Goal: Task Accomplishment & Management: Use online tool/utility

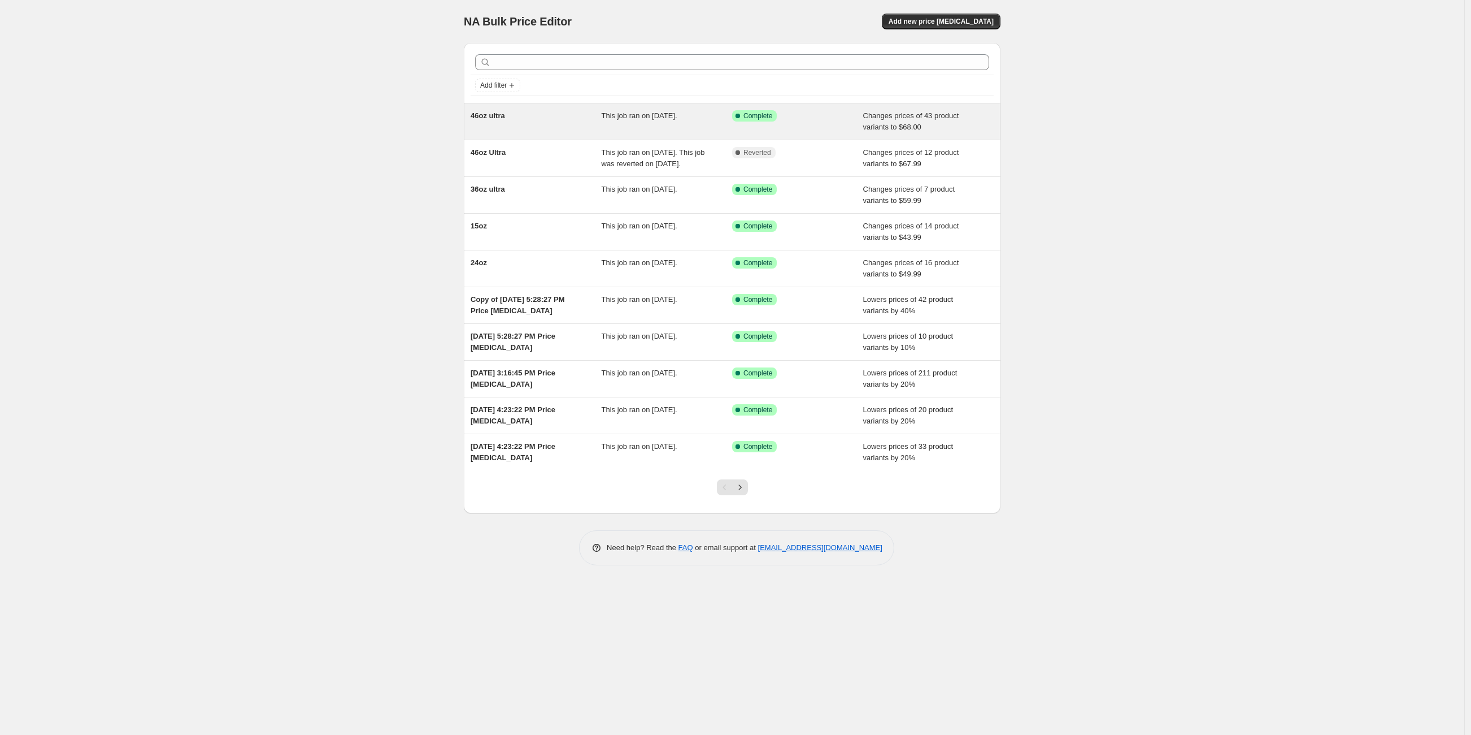
click at [691, 122] on div "This job ran on [DATE]." at bounding box center [667, 121] width 131 height 23
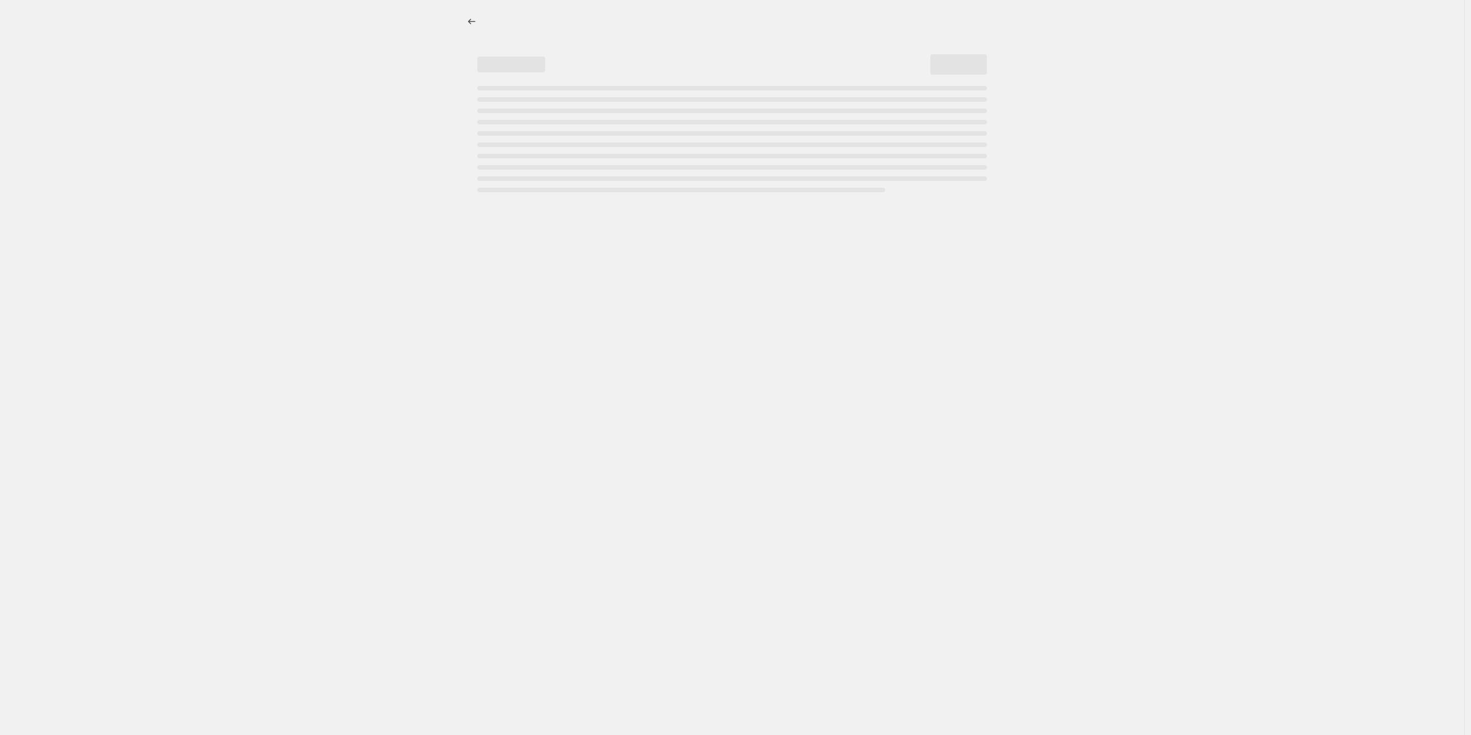
select select "to"
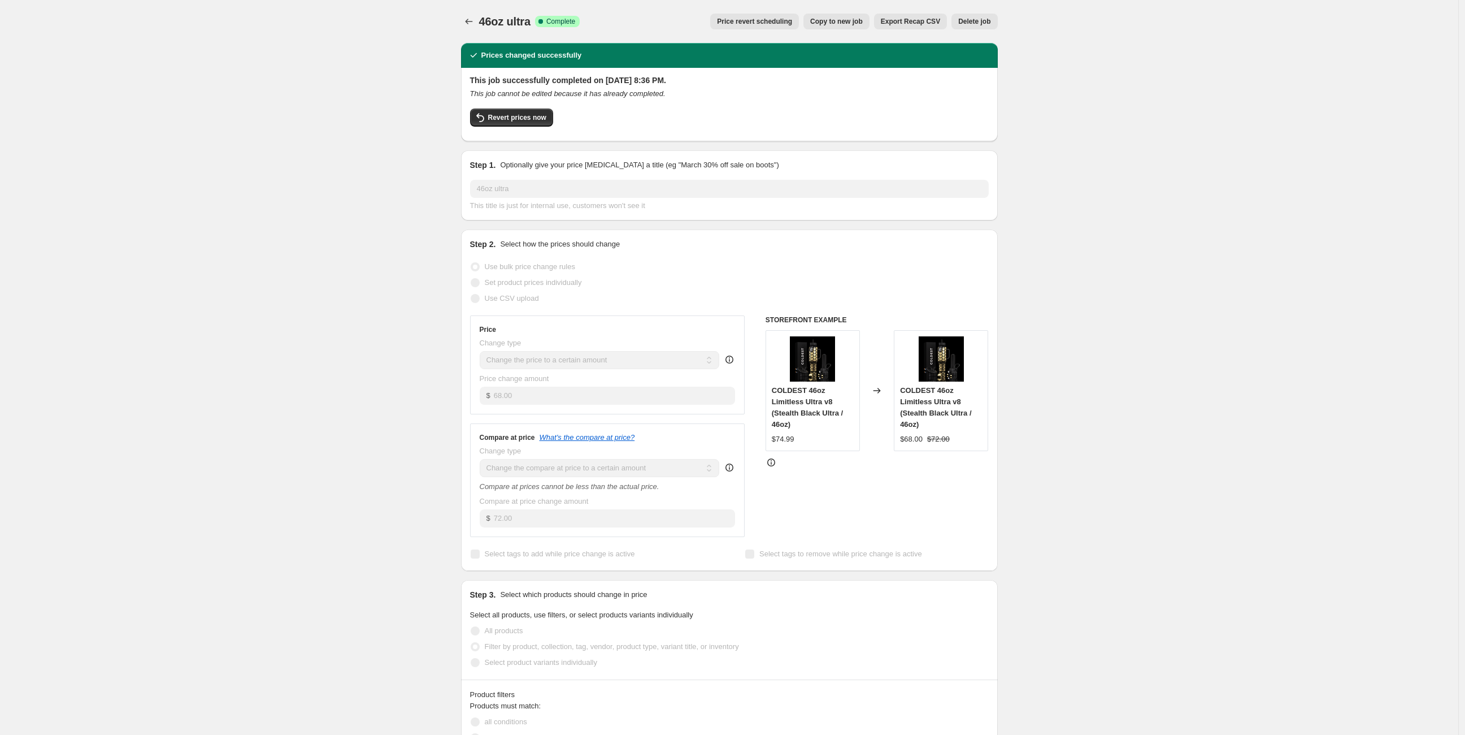
click at [841, 21] on span "Copy to new job" at bounding box center [836, 21] width 53 height 9
select select "to"
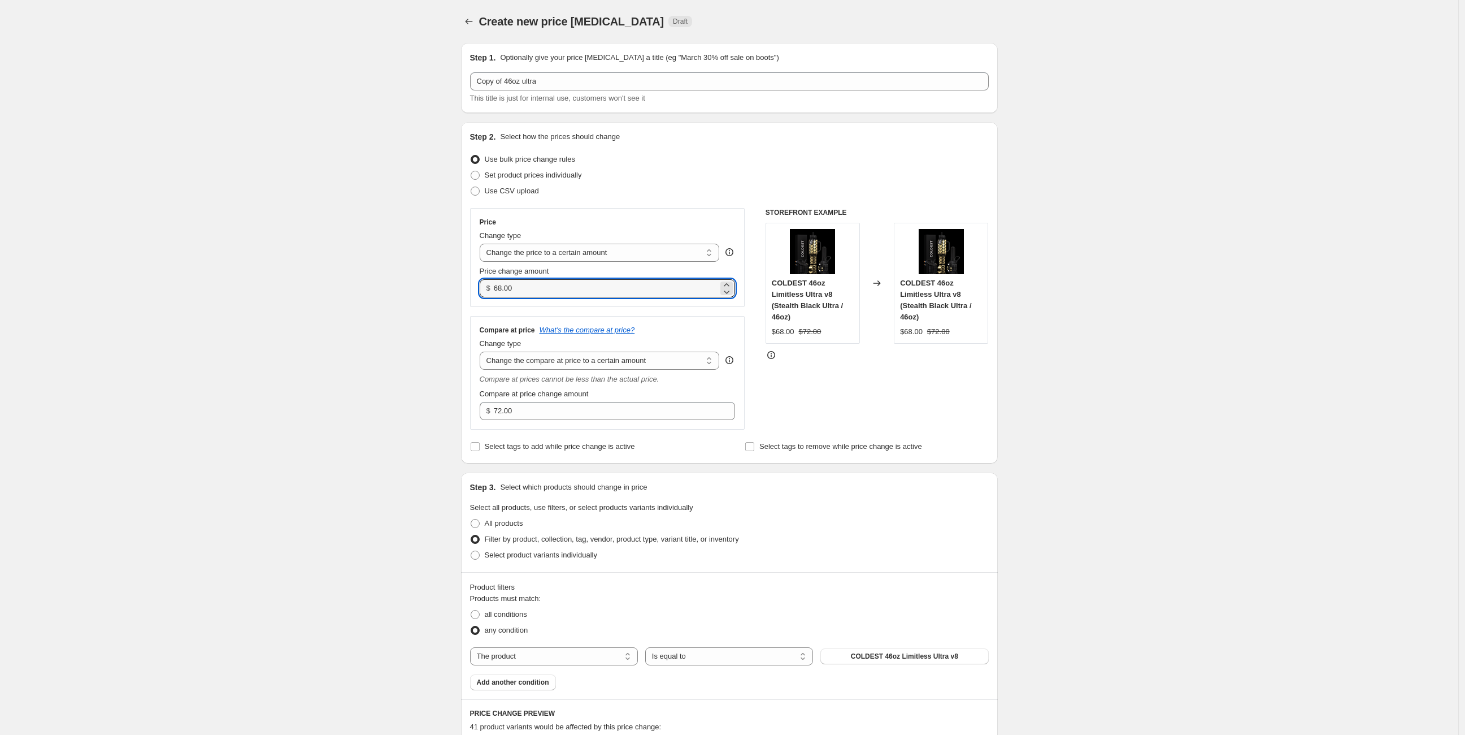
drag, startPoint x: 523, startPoint y: 289, endPoint x: 464, endPoint y: 279, distance: 59.6
click at [464, 279] on div "Step 2. Select how the prices should change Use bulk price change rules Set pro…" at bounding box center [729, 292] width 537 height 341
type input "64.99"
click at [406, 364] on div "Create new price [MEDICAL_DATA]. This page is ready Create new price [MEDICAL_D…" at bounding box center [729, 609] width 1458 height 1219
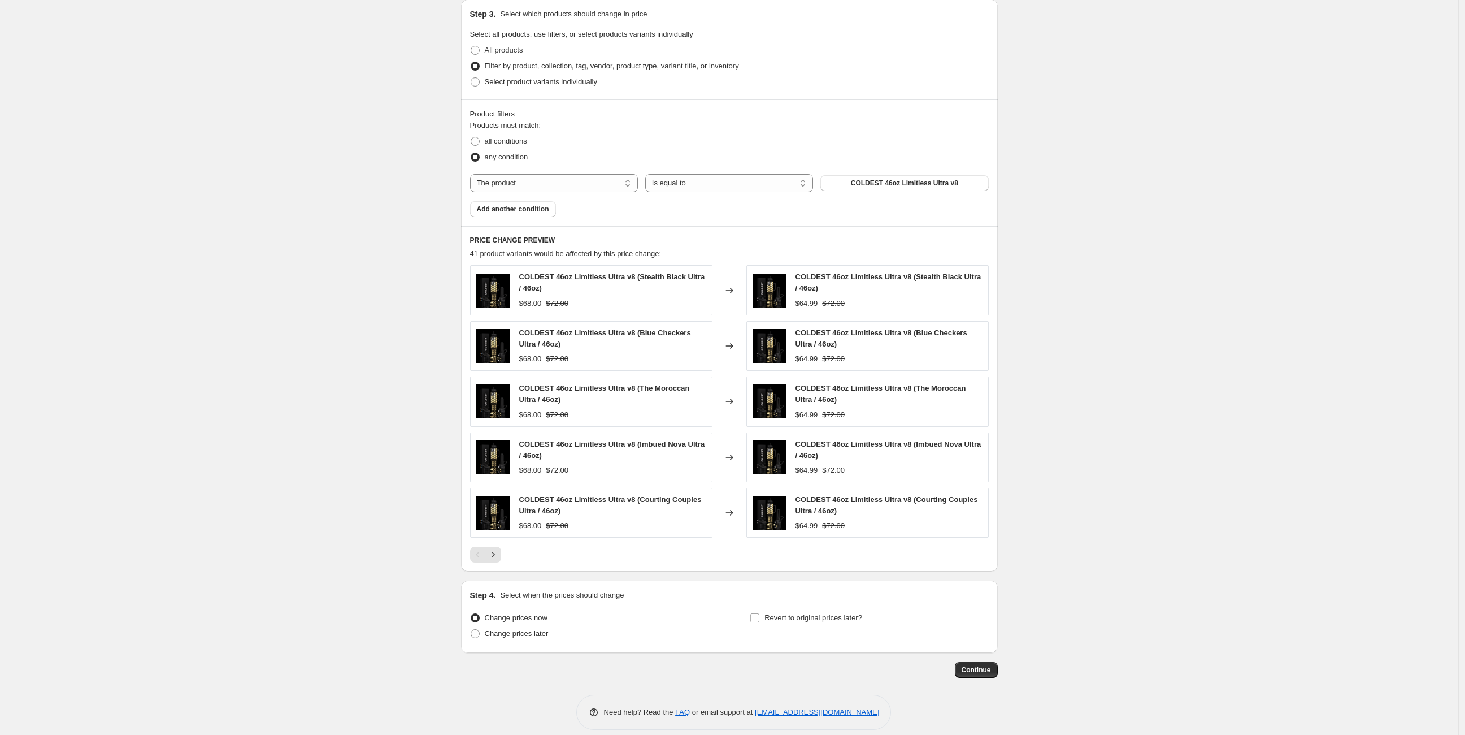
scroll to position [483, 0]
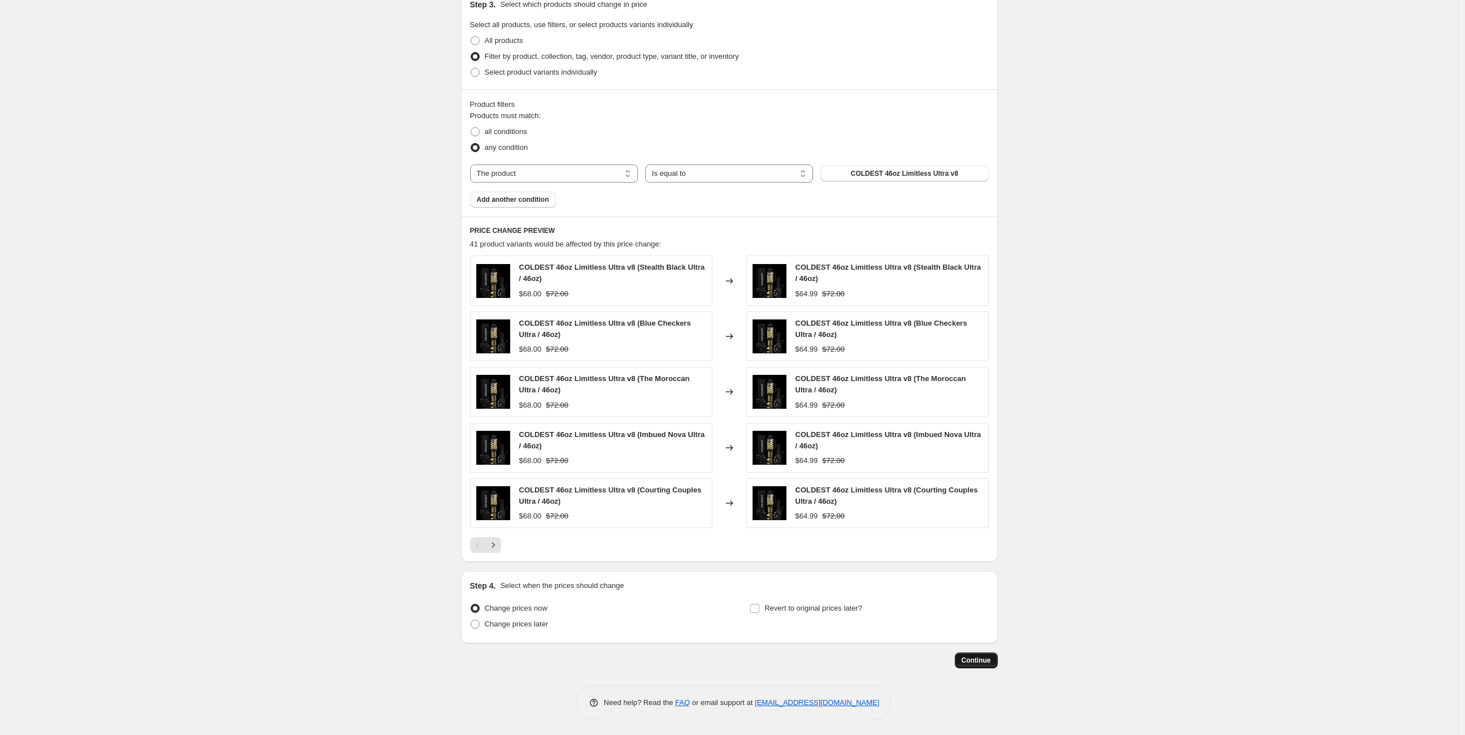
click at [972, 661] on span "Continue" at bounding box center [976, 659] width 29 height 9
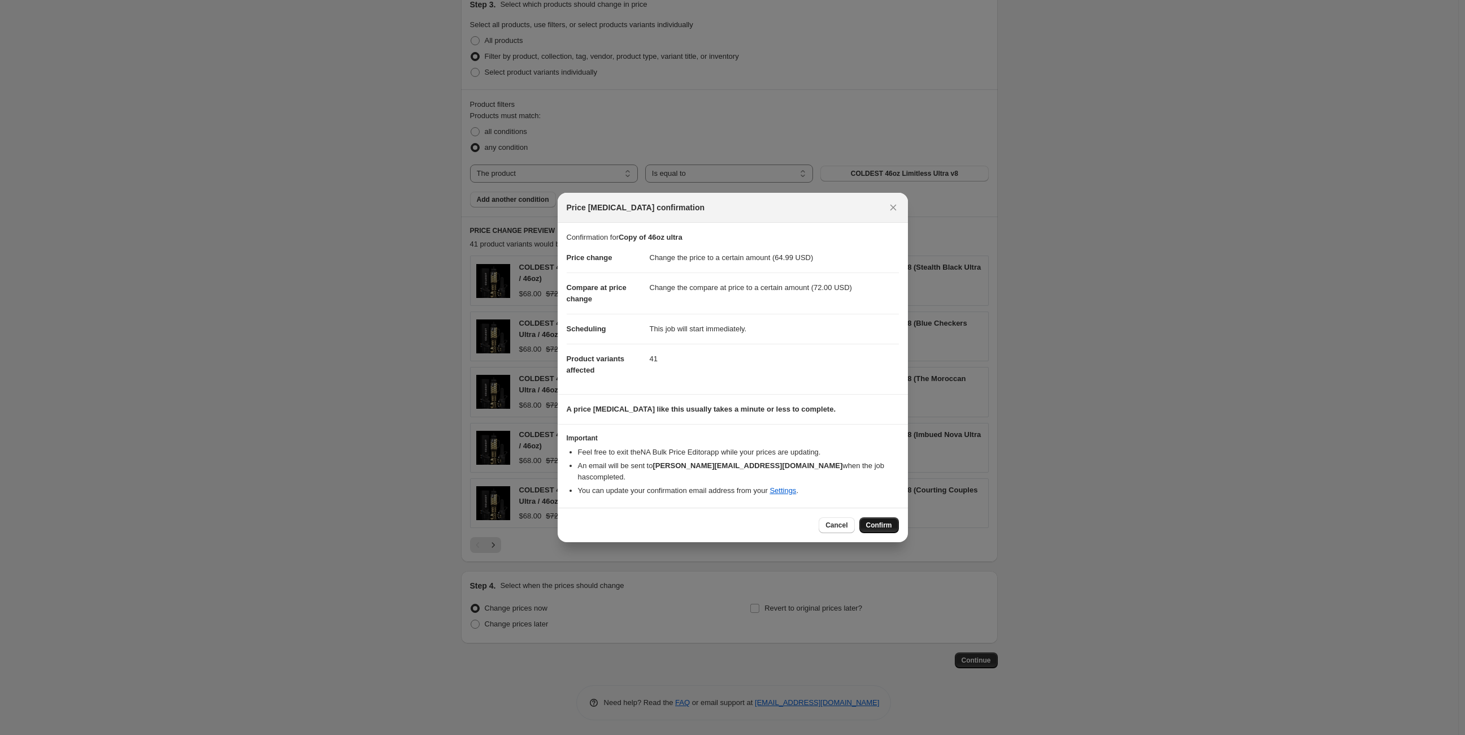
click at [892, 520] on span "Confirm" at bounding box center [879, 524] width 26 height 9
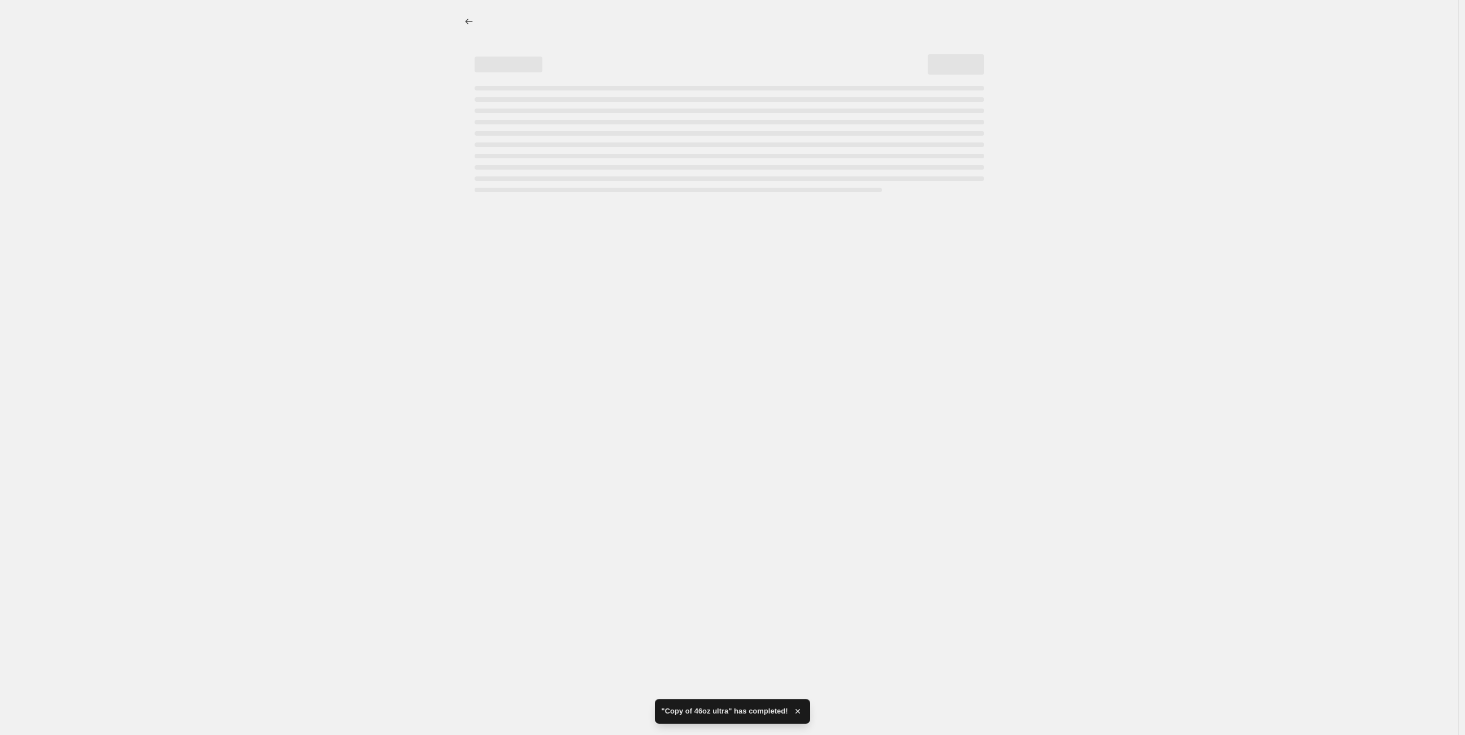
select select "to"
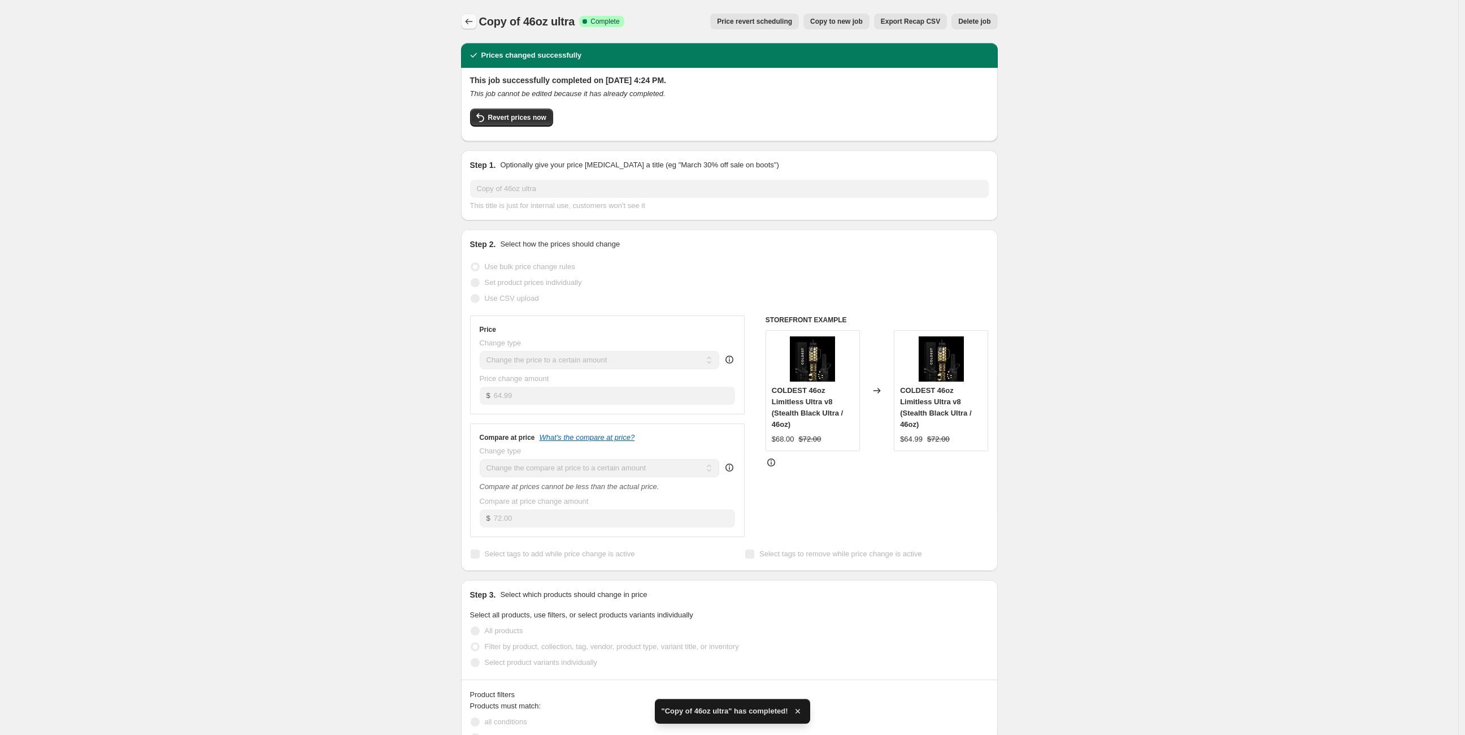
click at [477, 20] on button "Price change jobs" at bounding box center [469, 22] width 16 height 16
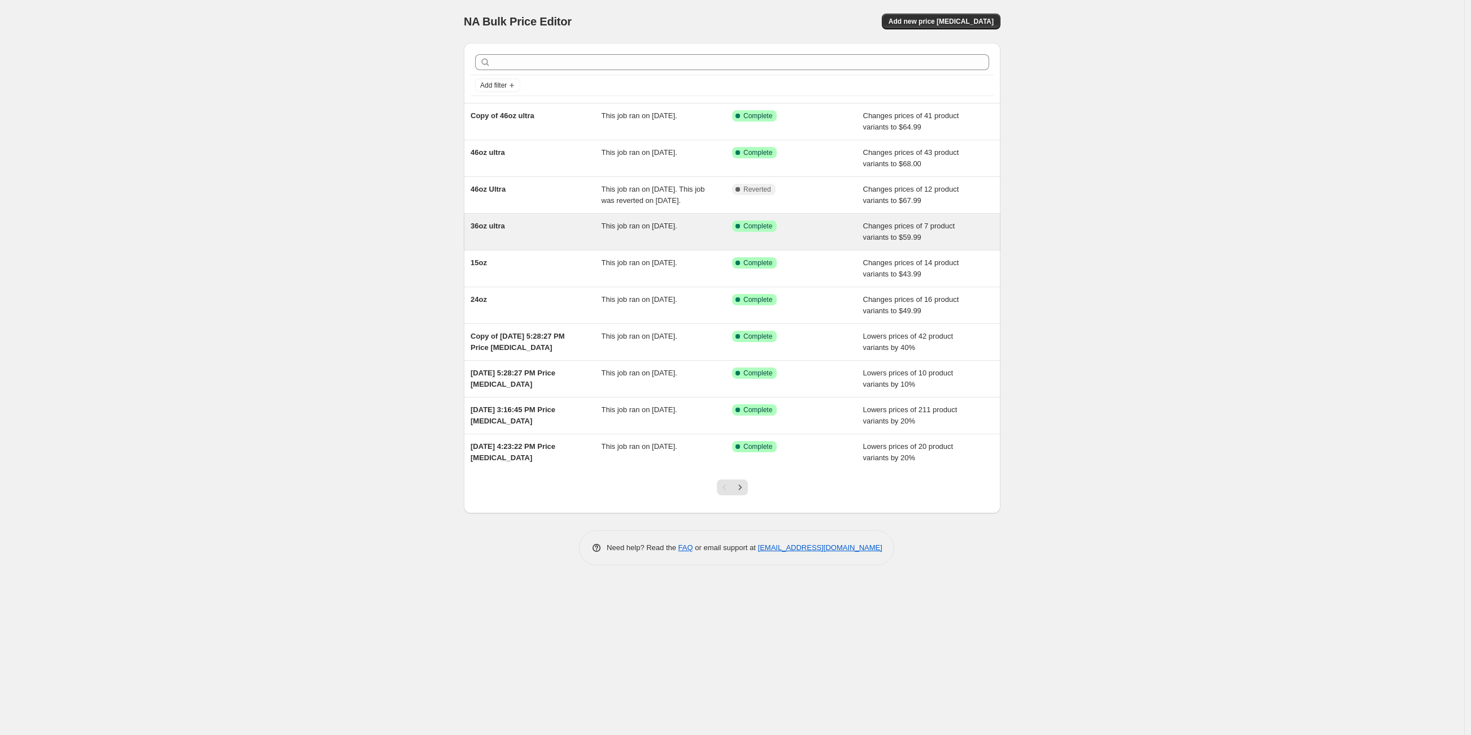
click at [791, 232] on div "Success Complete Complete" at bounding box center [789, 225] width 114 height 11
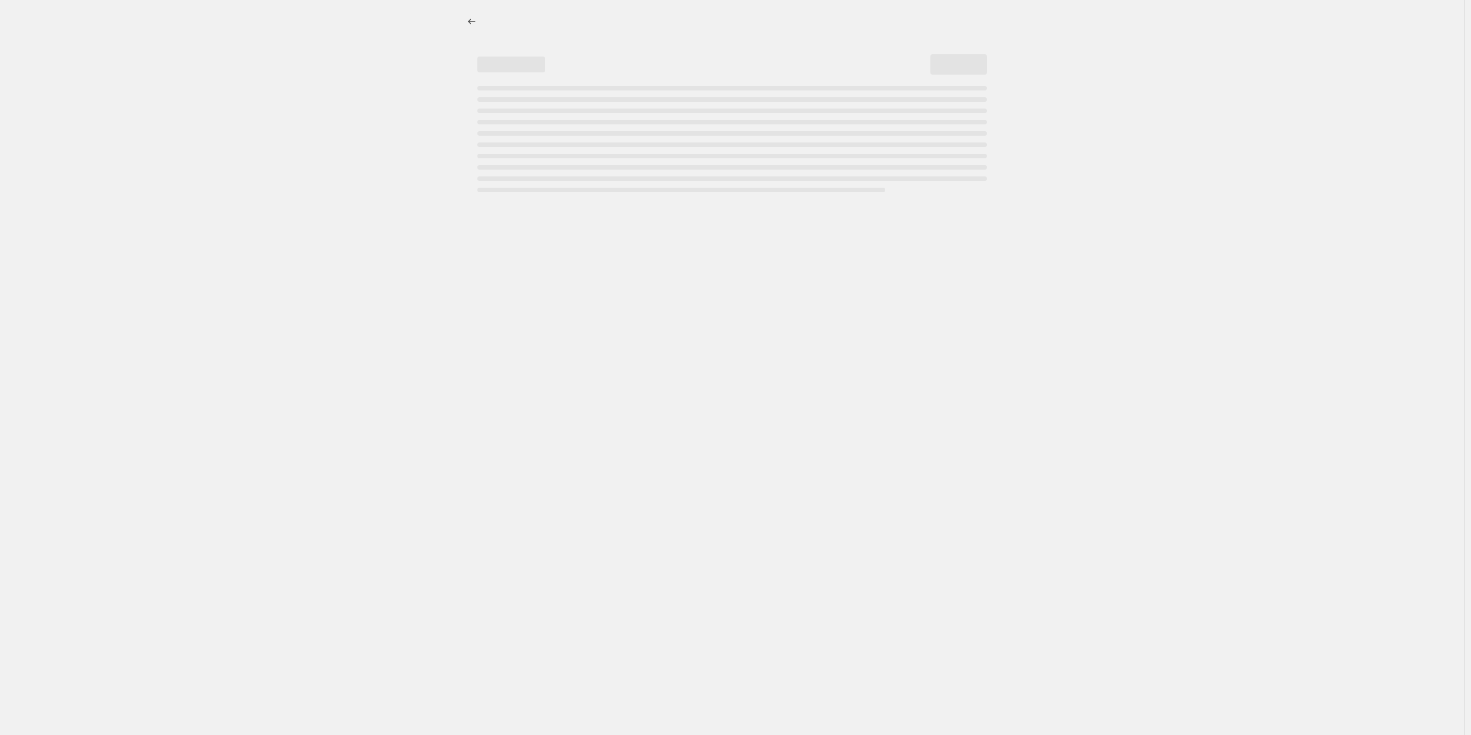
select select "to"
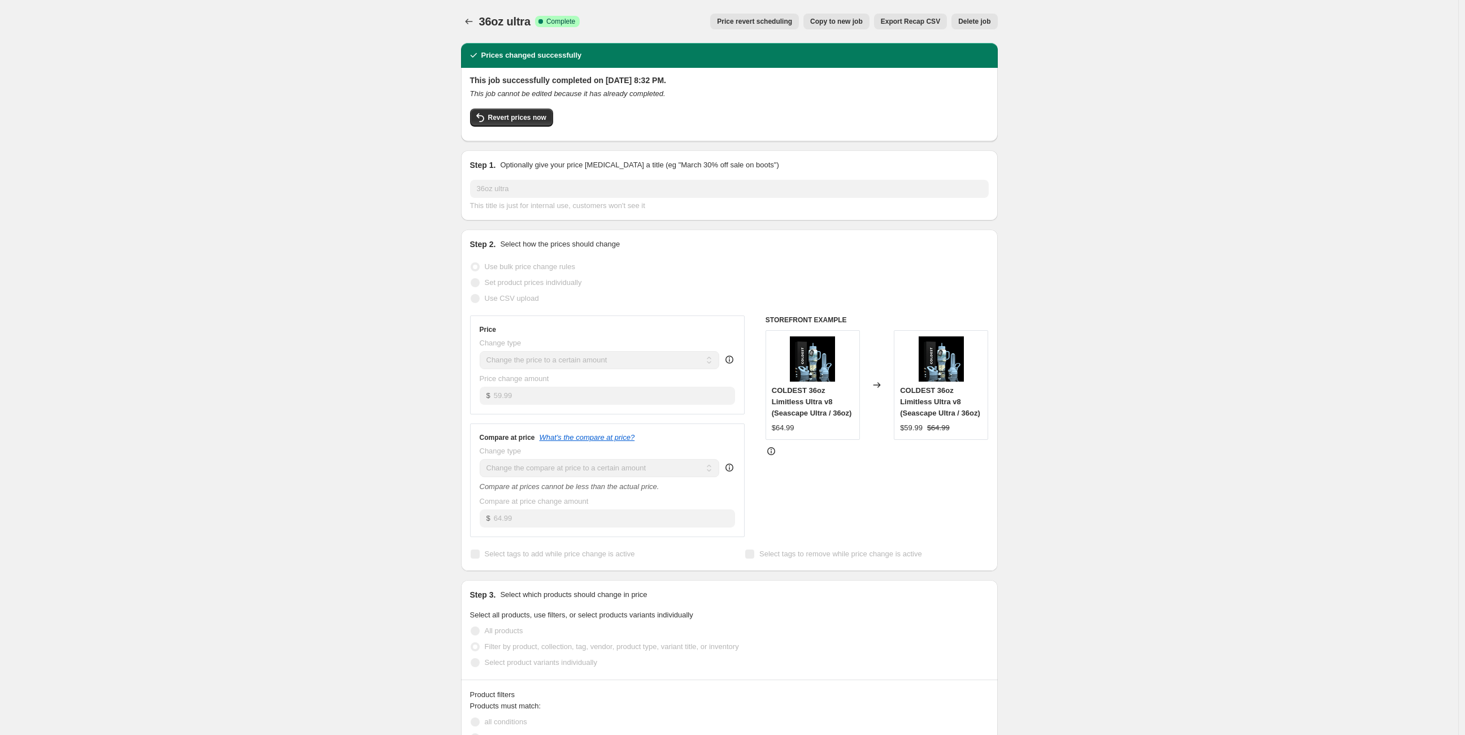
click at [858, 25] on span "Copy to new job" at bounding box center [836, 21] width 53 height 9
select select "to"
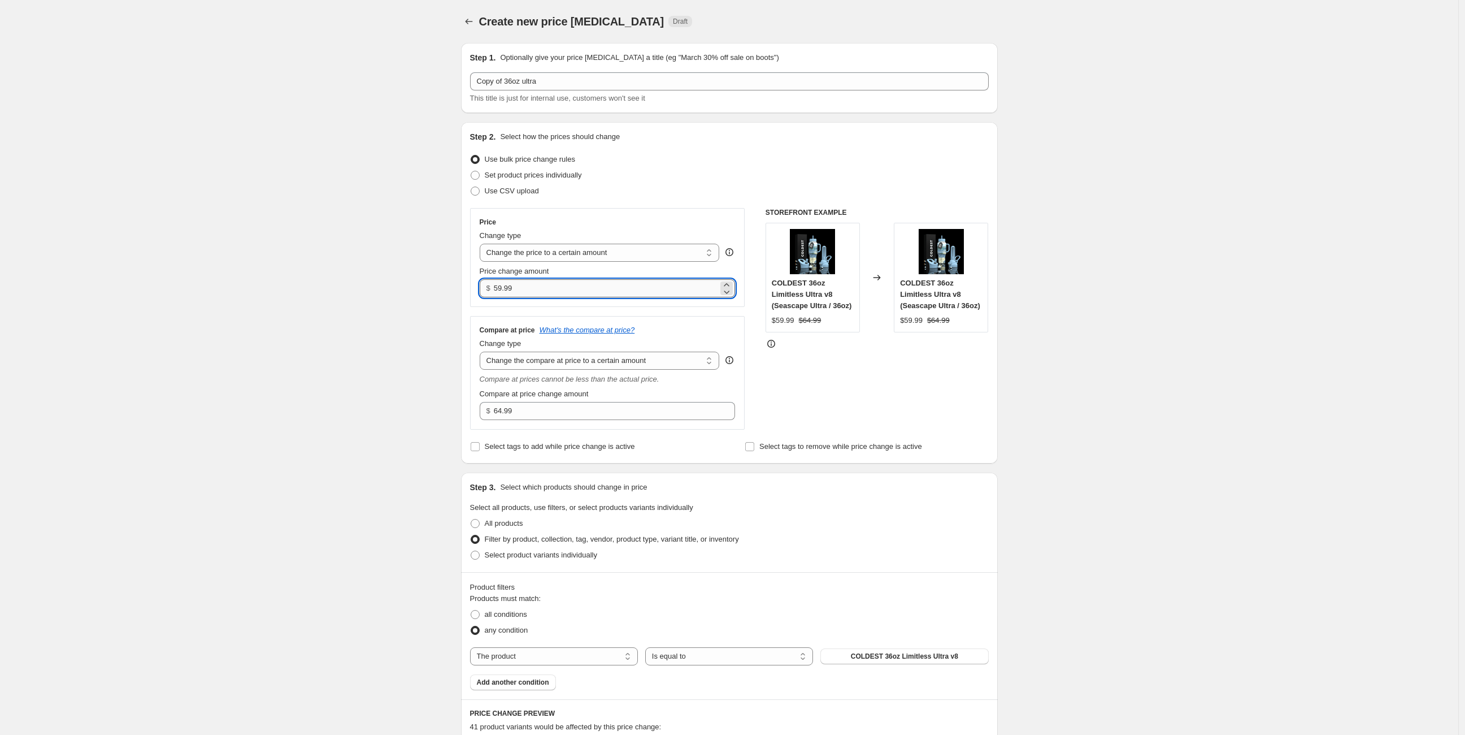
click at [658, 294] on input "59.99" at bounding box center [606, 288] width 224 height 18
type input "54.99"
click at [1044, 410] on div "Create new price [MEDICAL_DATA]. This page is ready Create new price [MEDICAL_D…" at bounding box center [729, 609] width 1458 height 1219
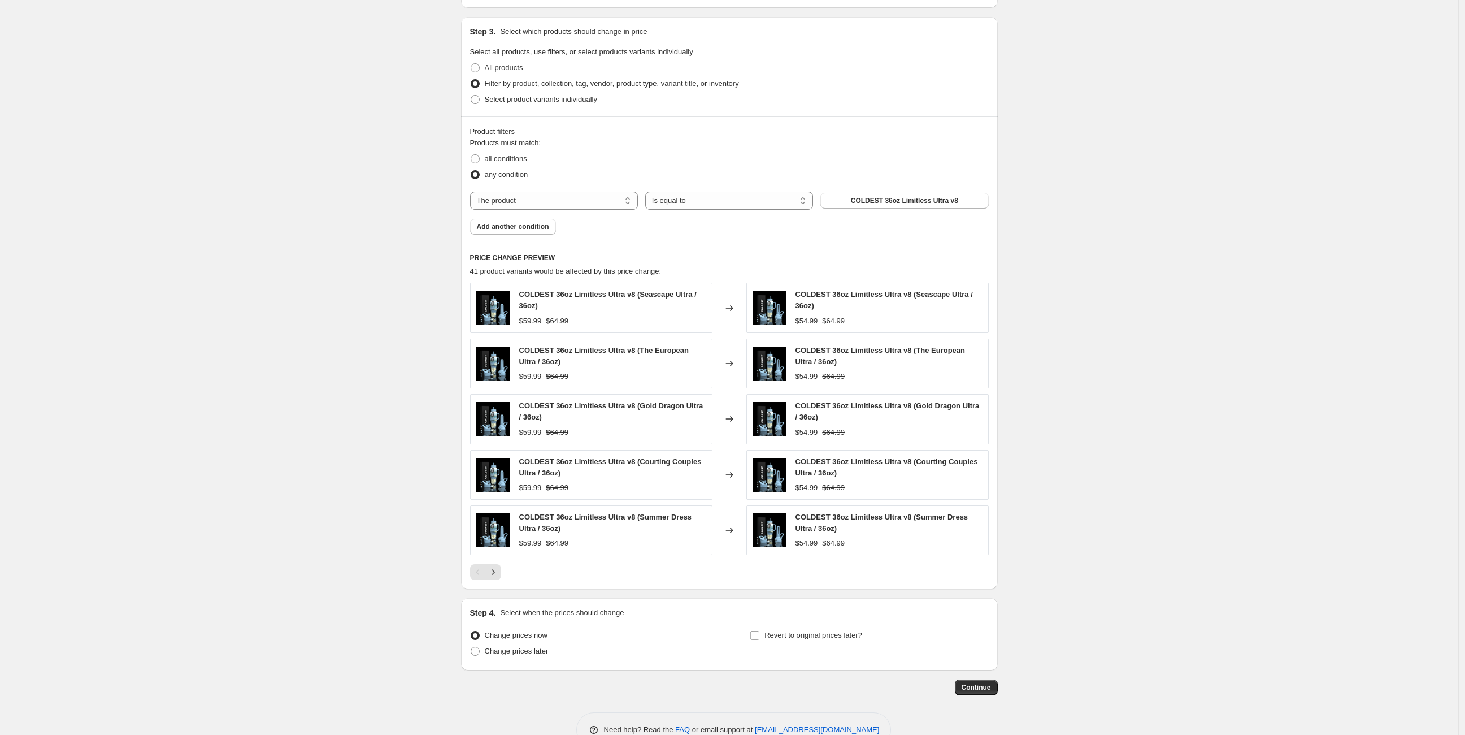
scroll to position [483, 0]
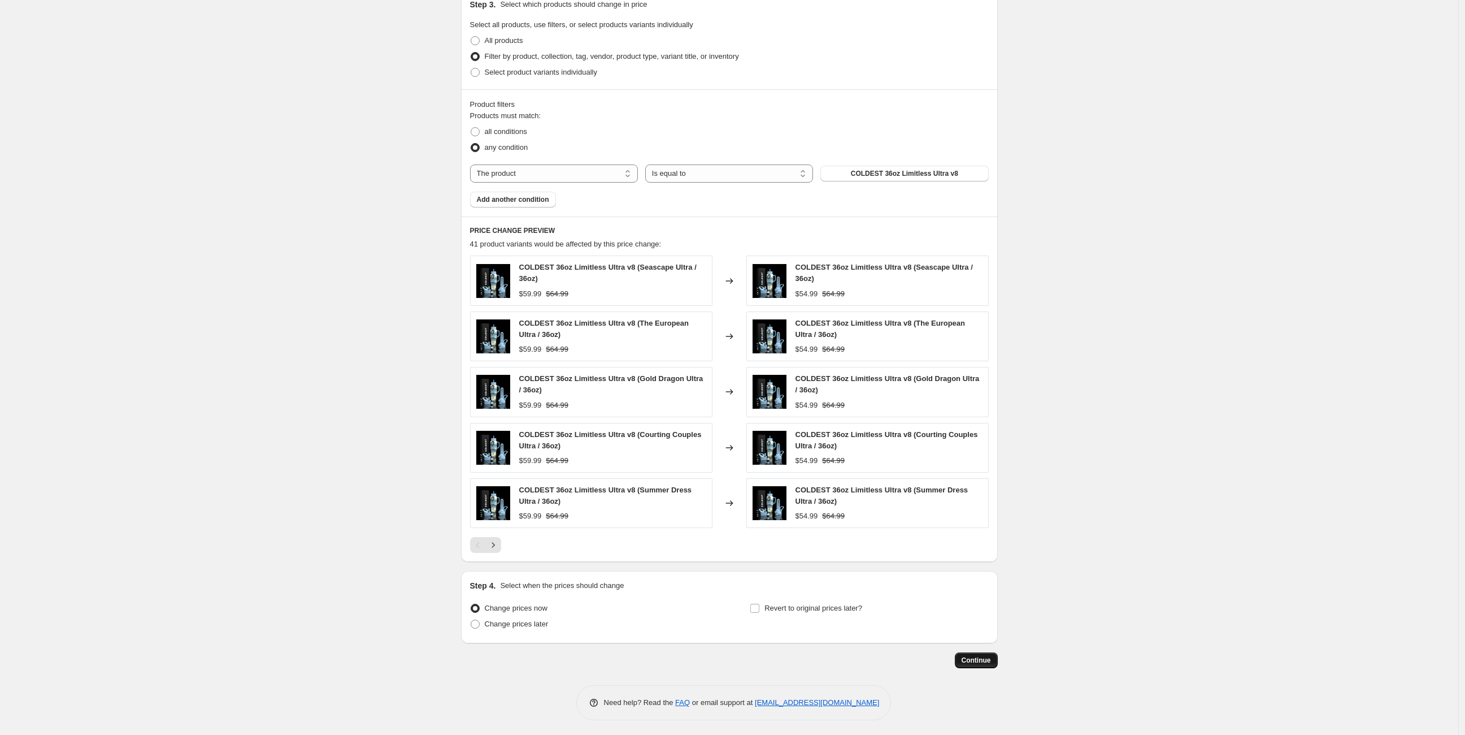
click at [984, 657] on span "Continue" at bounding box center [976, 659] width 29 height 9
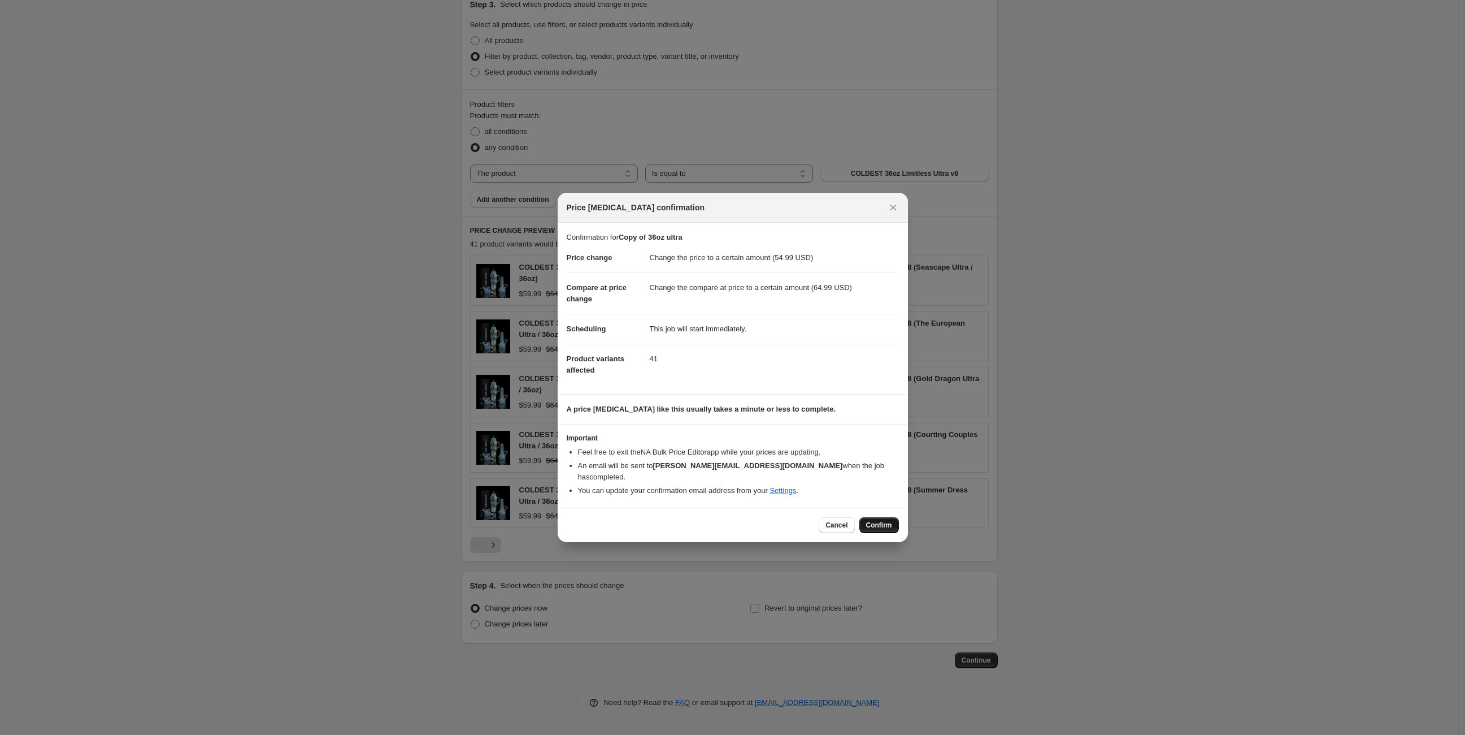
click at [887, 522] on span "Confirm" at bounding box center [879, 524] width 26 height 9
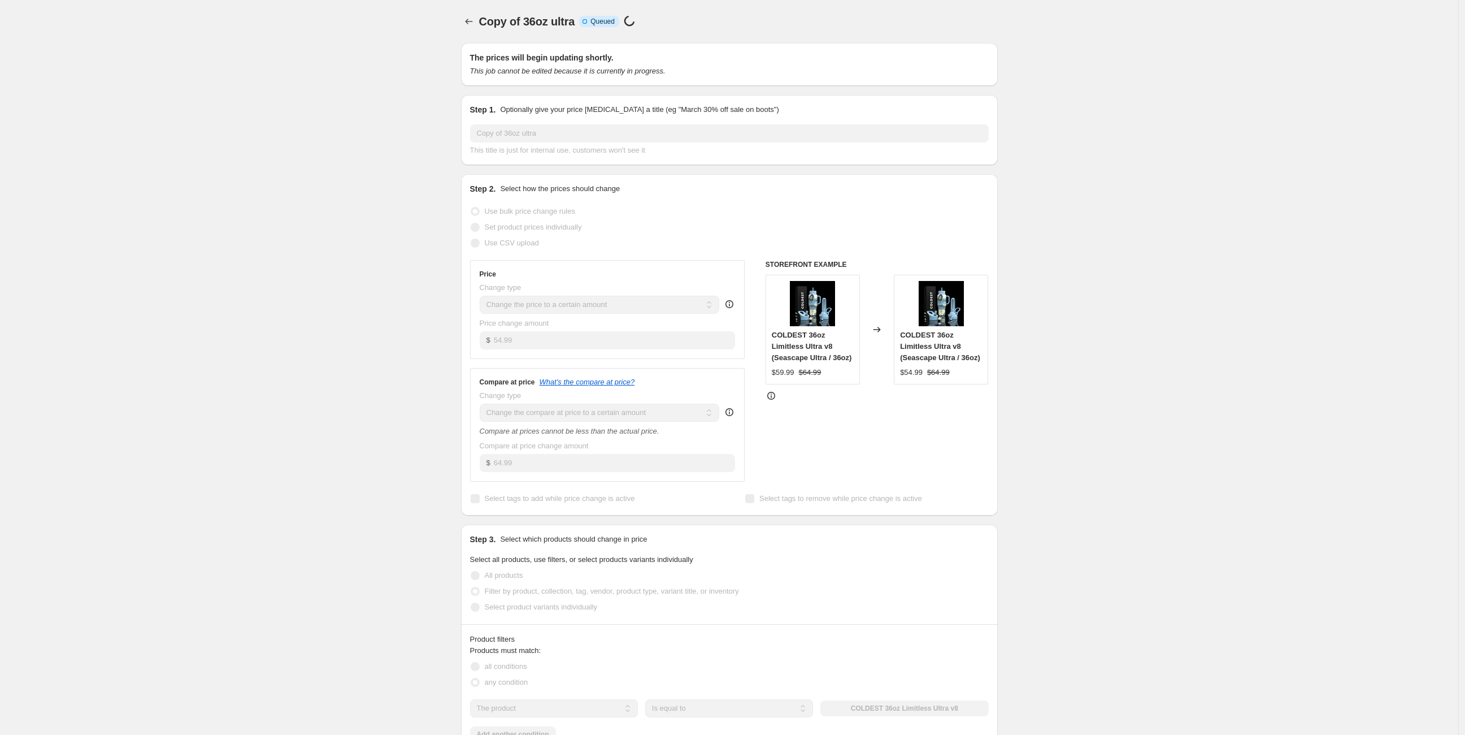
select select "to"
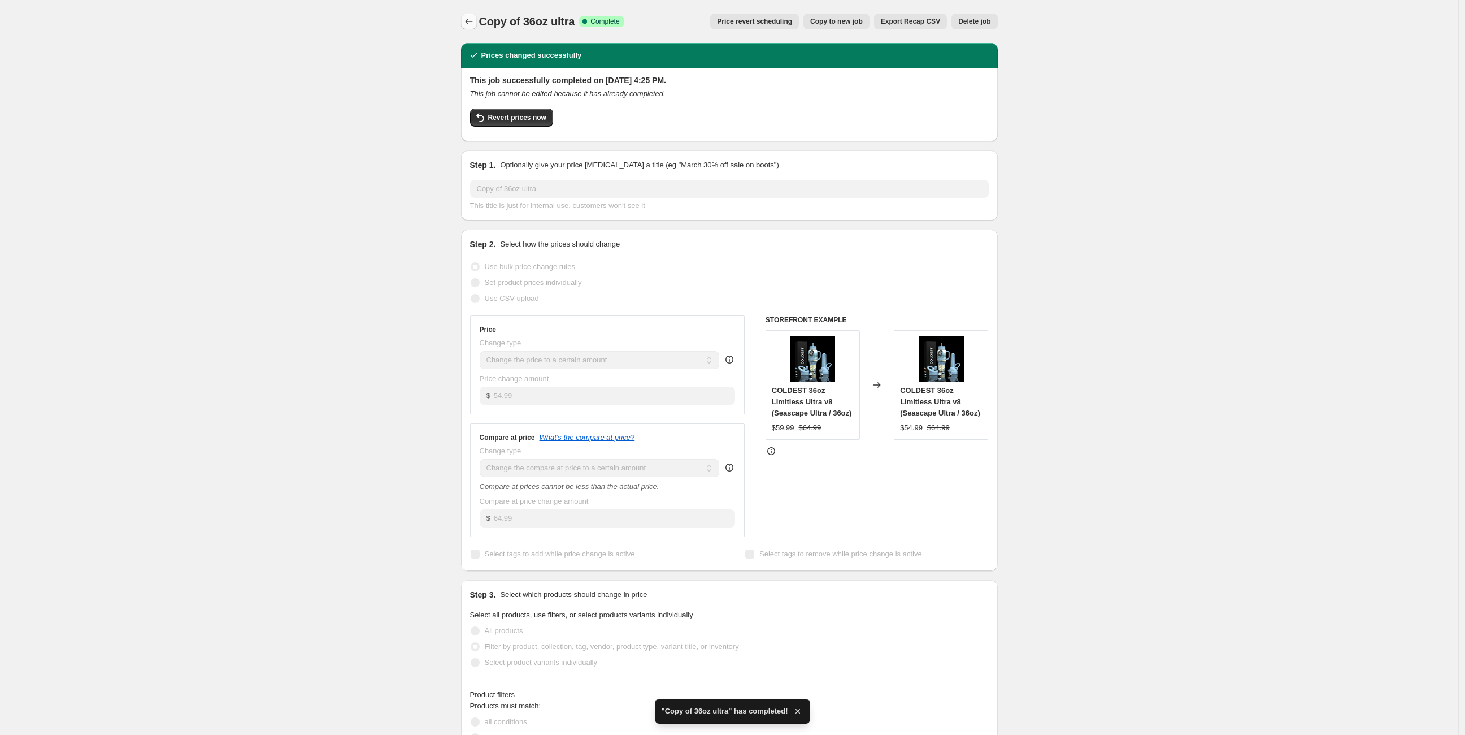
click at [477, 21] on button "Price change jobs" at bounding box center [469, 22] width 16 height 16
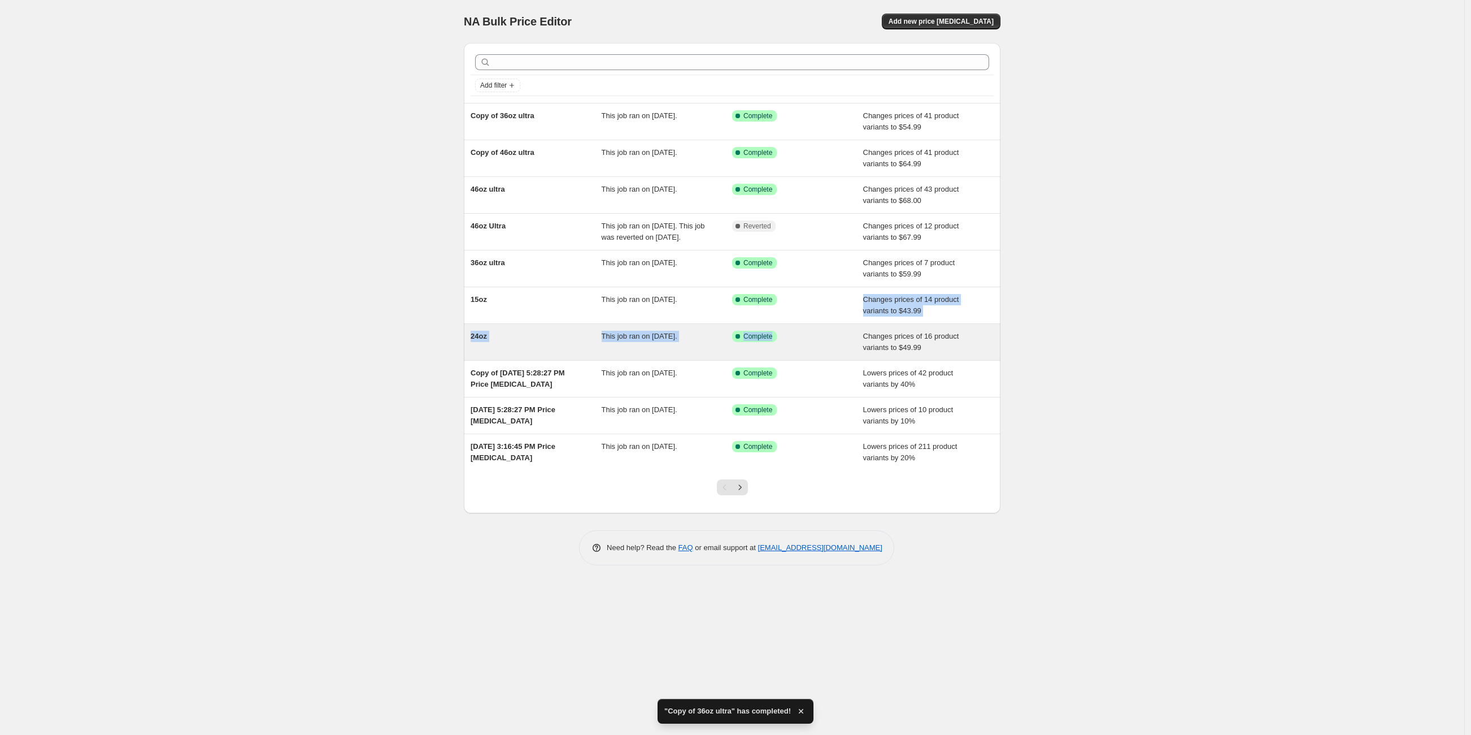
drag, startPoint x: 817, startPoint y: 315, endPoint x: 825, endPoint y: 346, distance: 32.2
click at [825, 346] on ul "Copy of 36oz ultra This job ran on [DATE]. Success Complete Complete Changes pr…" at bounding box center [732, 286] width 537 height 367
click at [825, 342] on div "Success Complete Complete" at bounding box center [789, 336] width 114 height 11
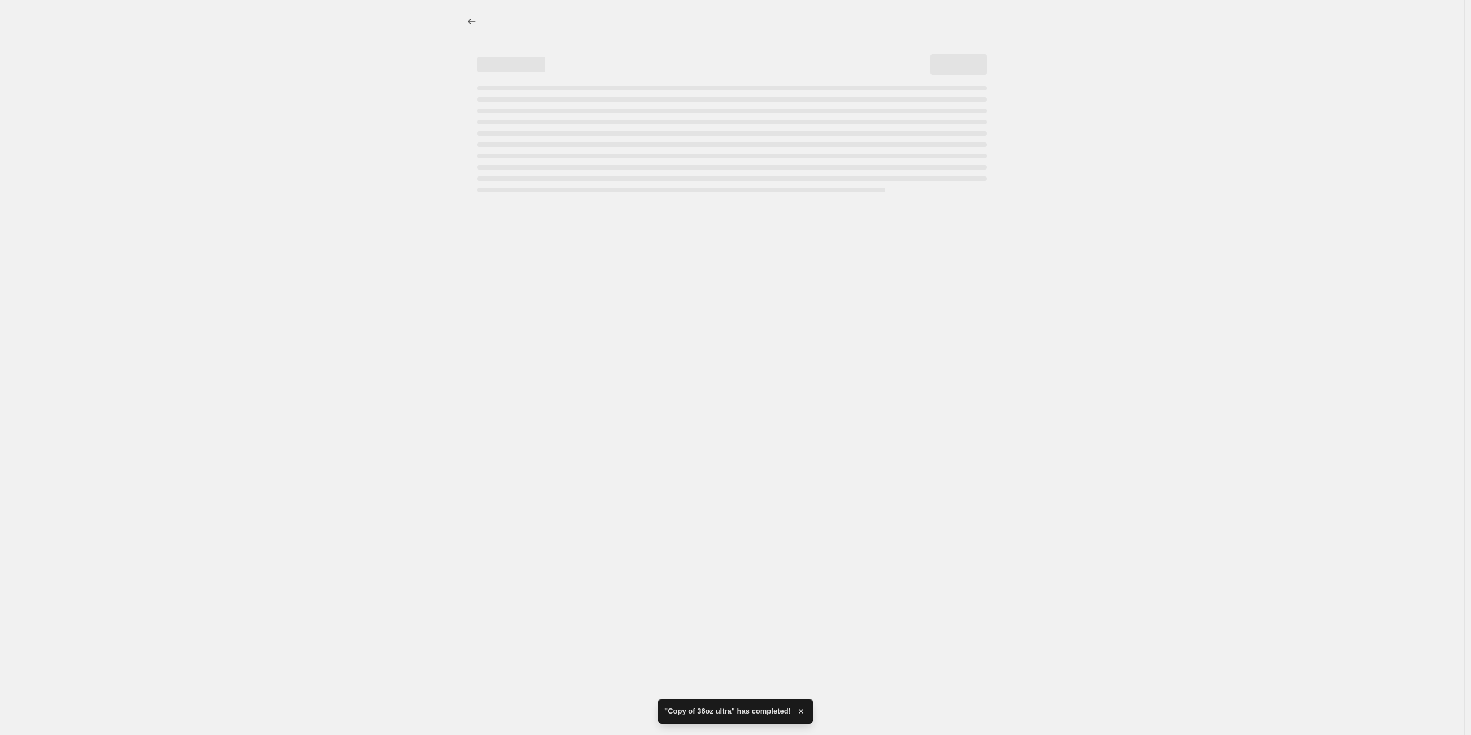
select select "to"
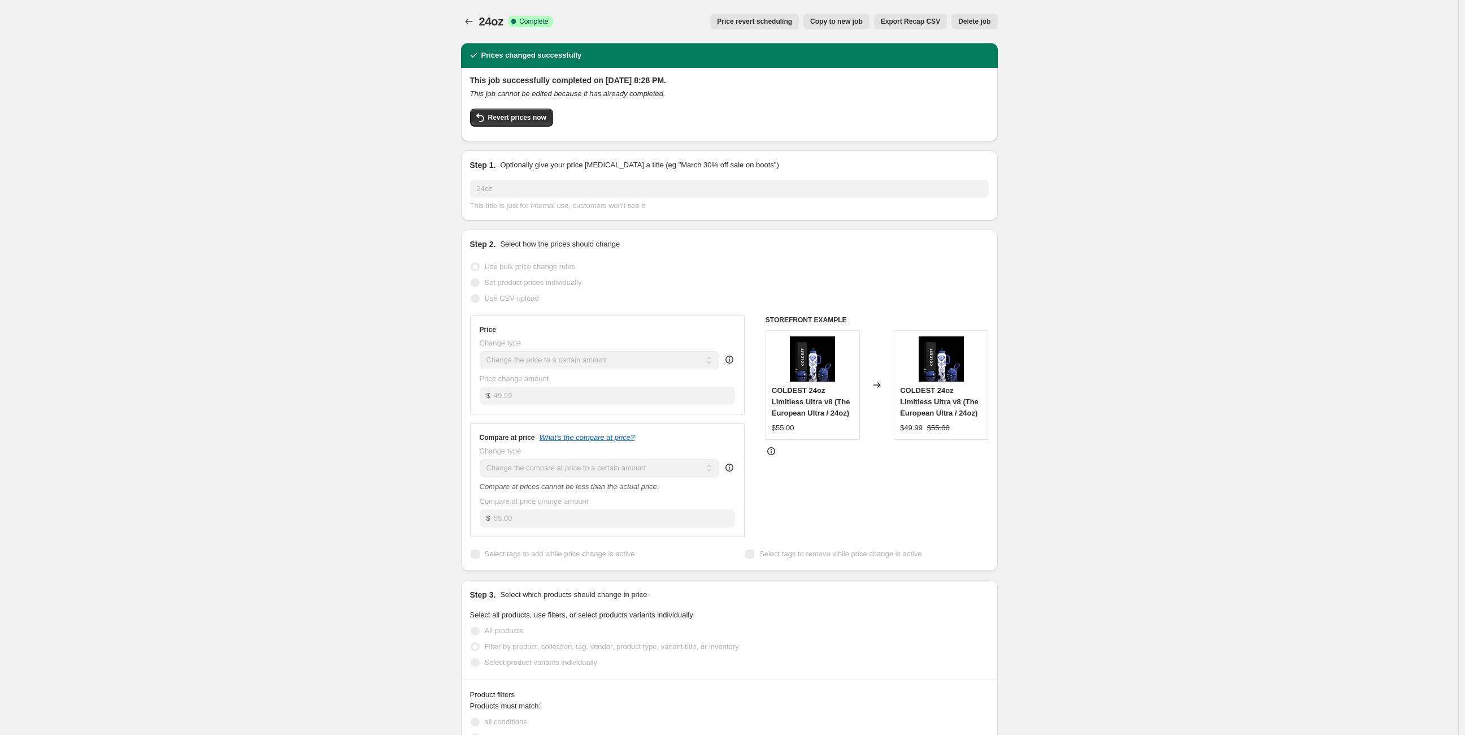
click at [854, 23] on span "Copy to new job" at bounding box center [836, 21] width 53 height 9
select select "to"
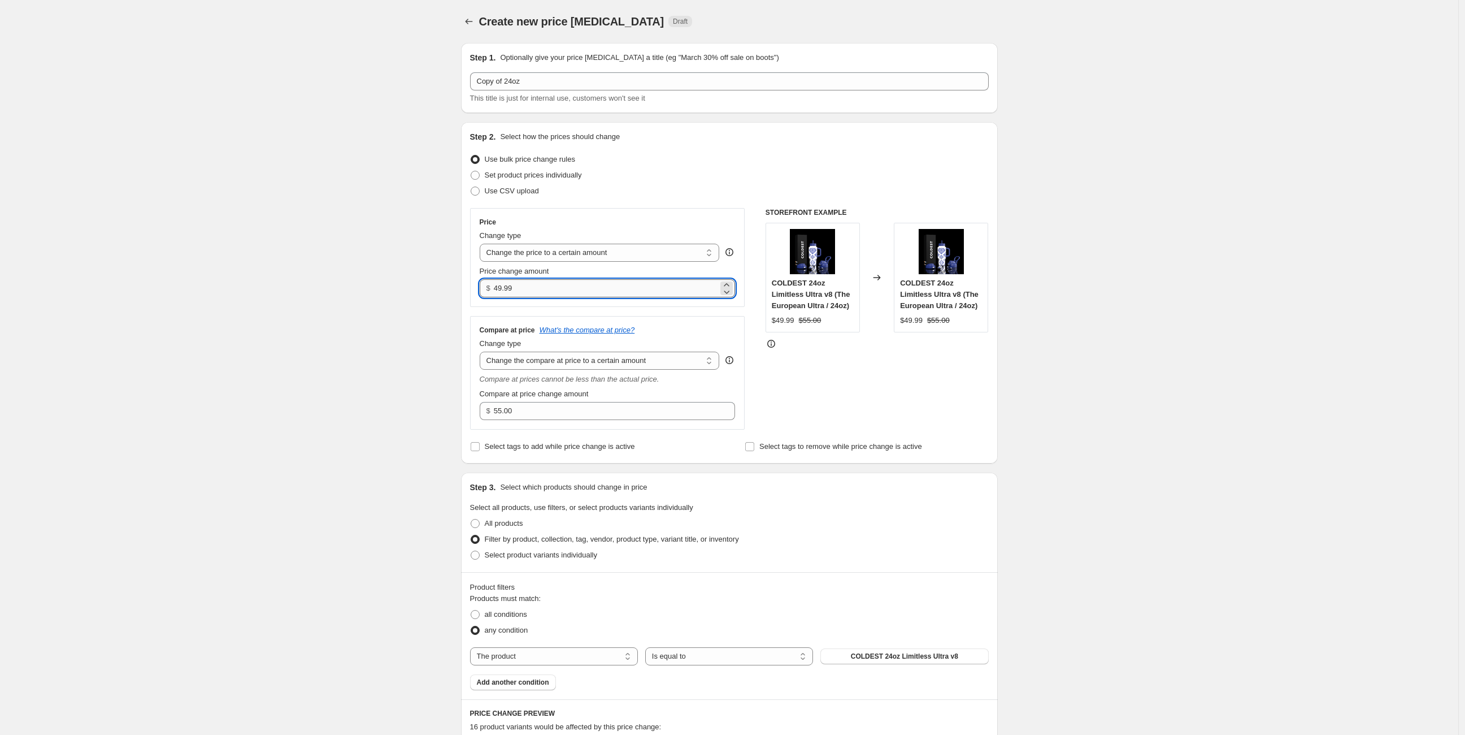
click at [544, 289] on input "49.99" at bounding box center [606, 288] width 224 height 18
click at [477, 16] on button "Price change jobs" at bounding box center [469, 22] width 16 height 16
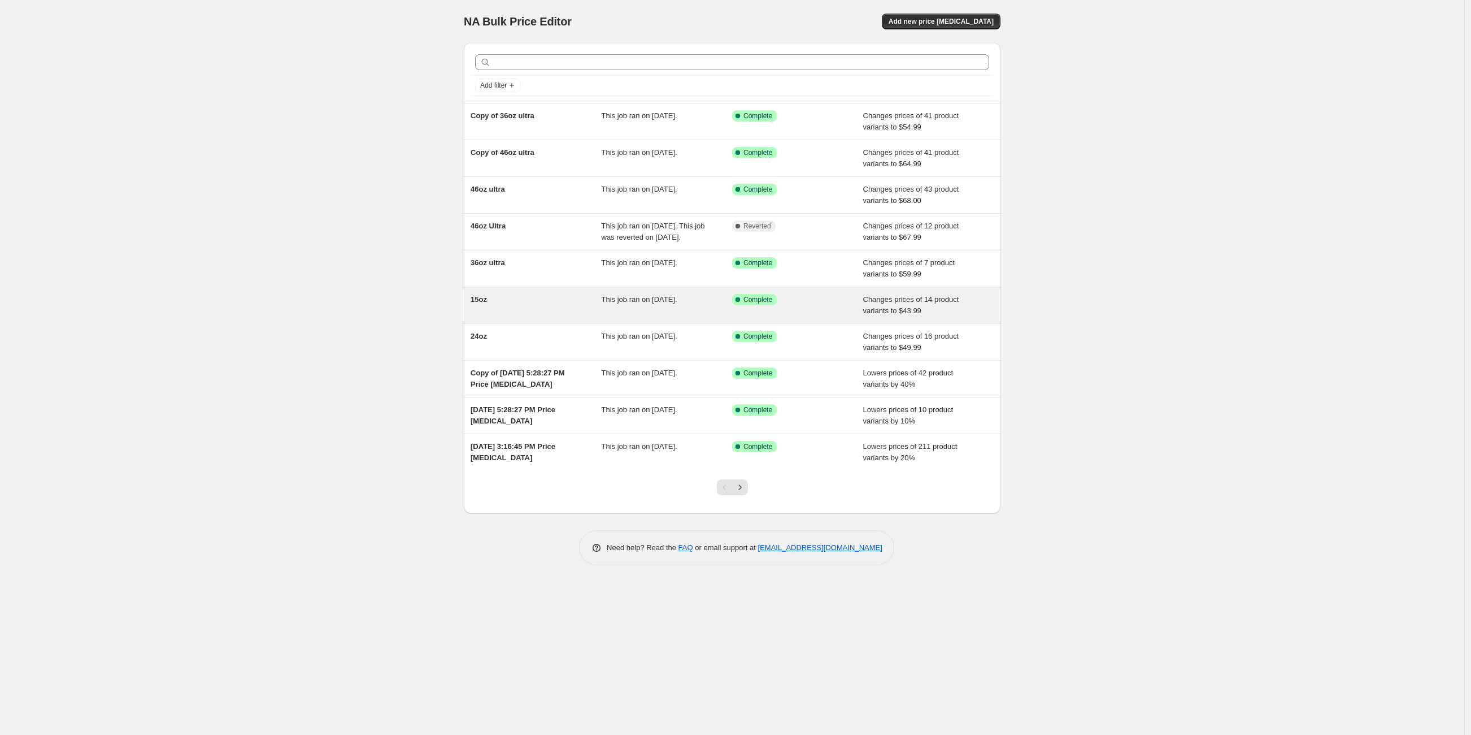
click at [567, 316] on div "15oz" at bounding box center [536, 305] width 131 height 23
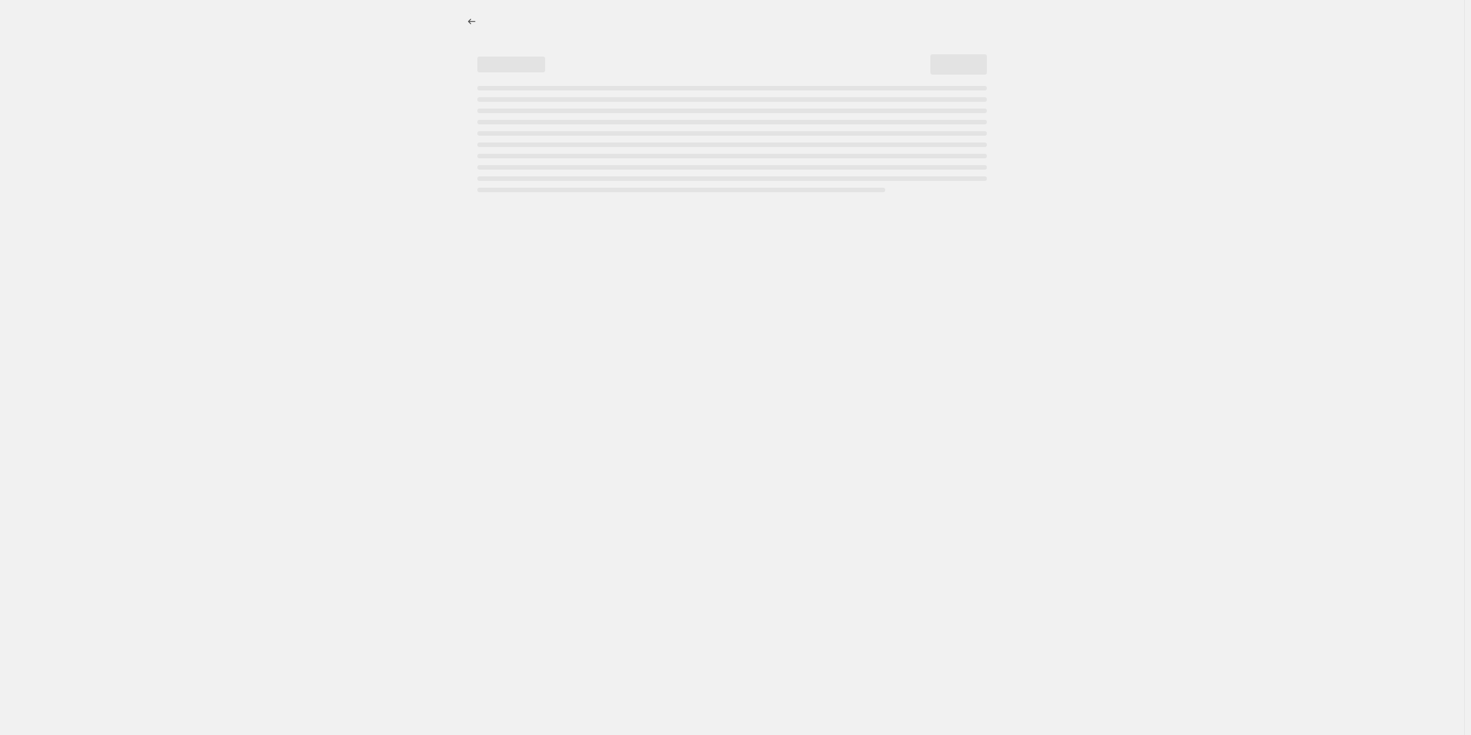
select select "to"
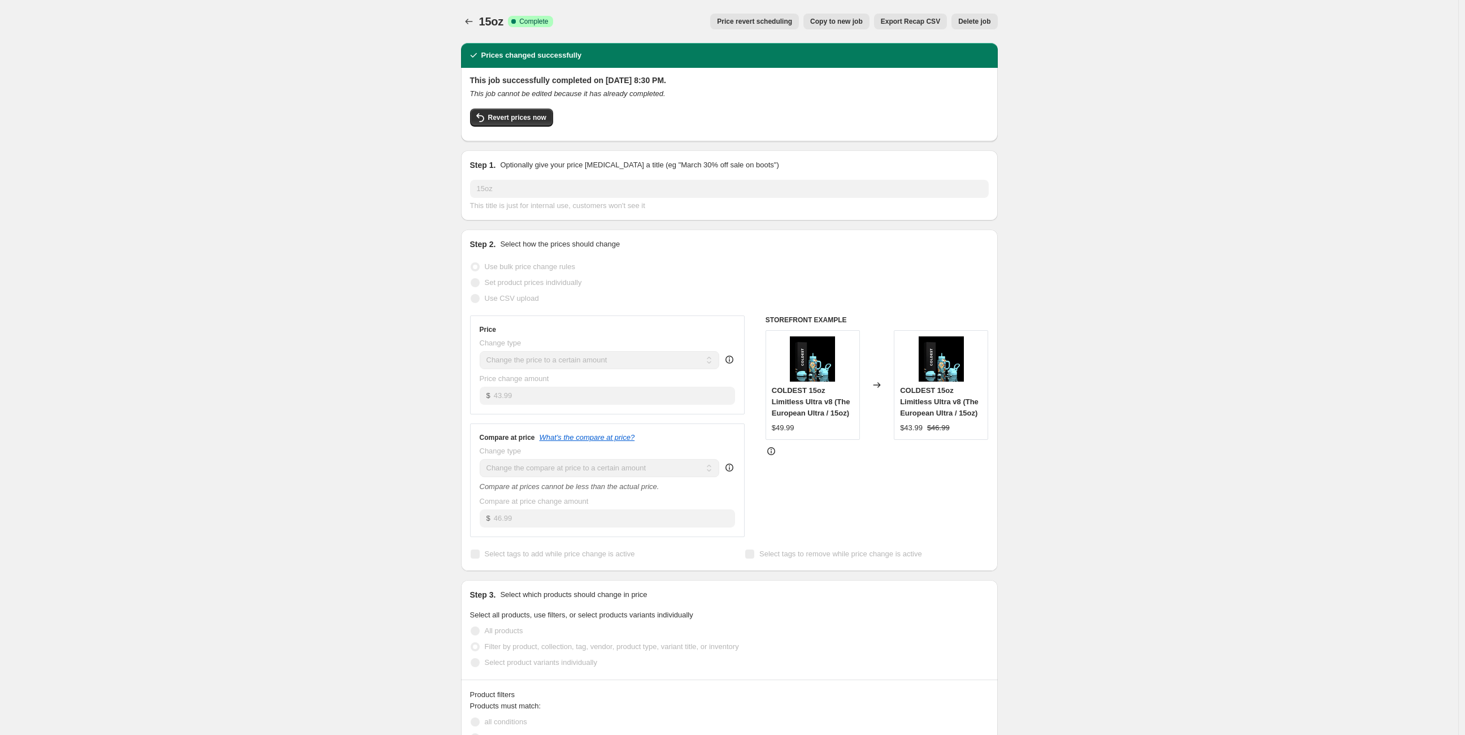
click at [846, 19] on span "Copy to new job" at bounding box center [836, 21] width 53 height 9
select select "to"
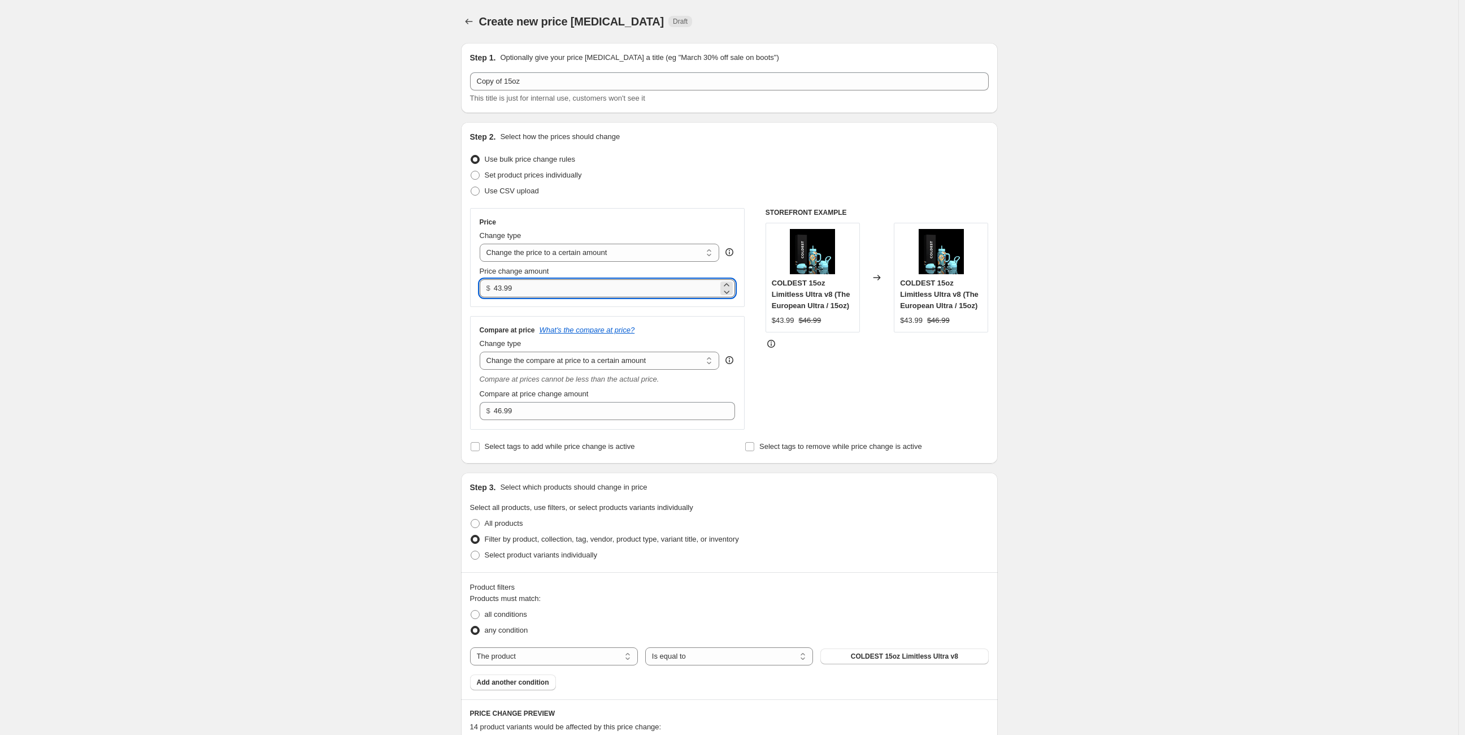
click at [579, 287] on input "43.99" at bounding box center [606, 288] width 224 height 18
type input "44.99"
click at [545, 407] on input "46.99" at bounding box center [606, 411] width 224 height 18
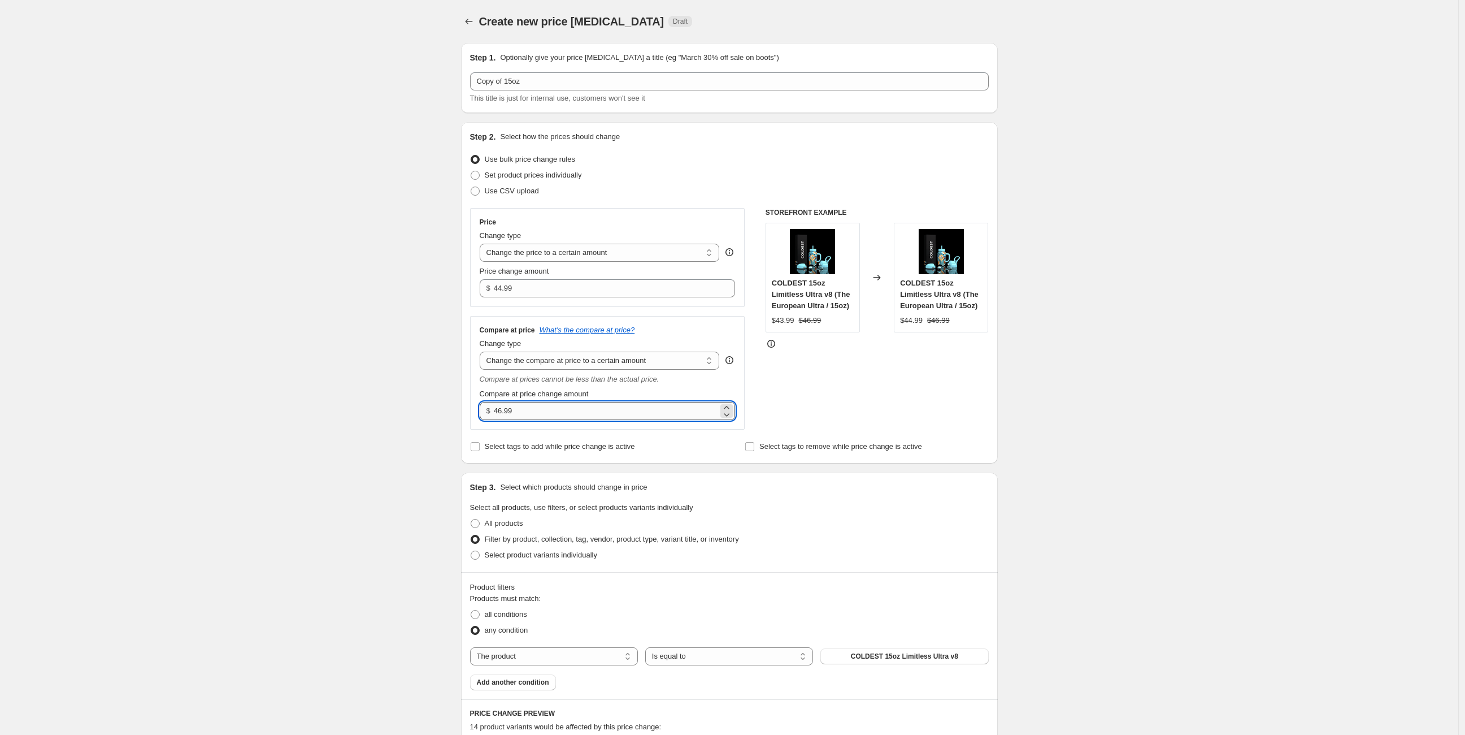
click at [545, 407] on input "46.99" at bounding box center [606, 411] width 224 height 18
type input "49.99"
click at [892, 384] on div "STOREFRONT EXAMPLE COLDEST 15oz Limitless Ultra v8 (The European Ultra / 15oz) …" at bounding box center [877, 319] width 223 height 222
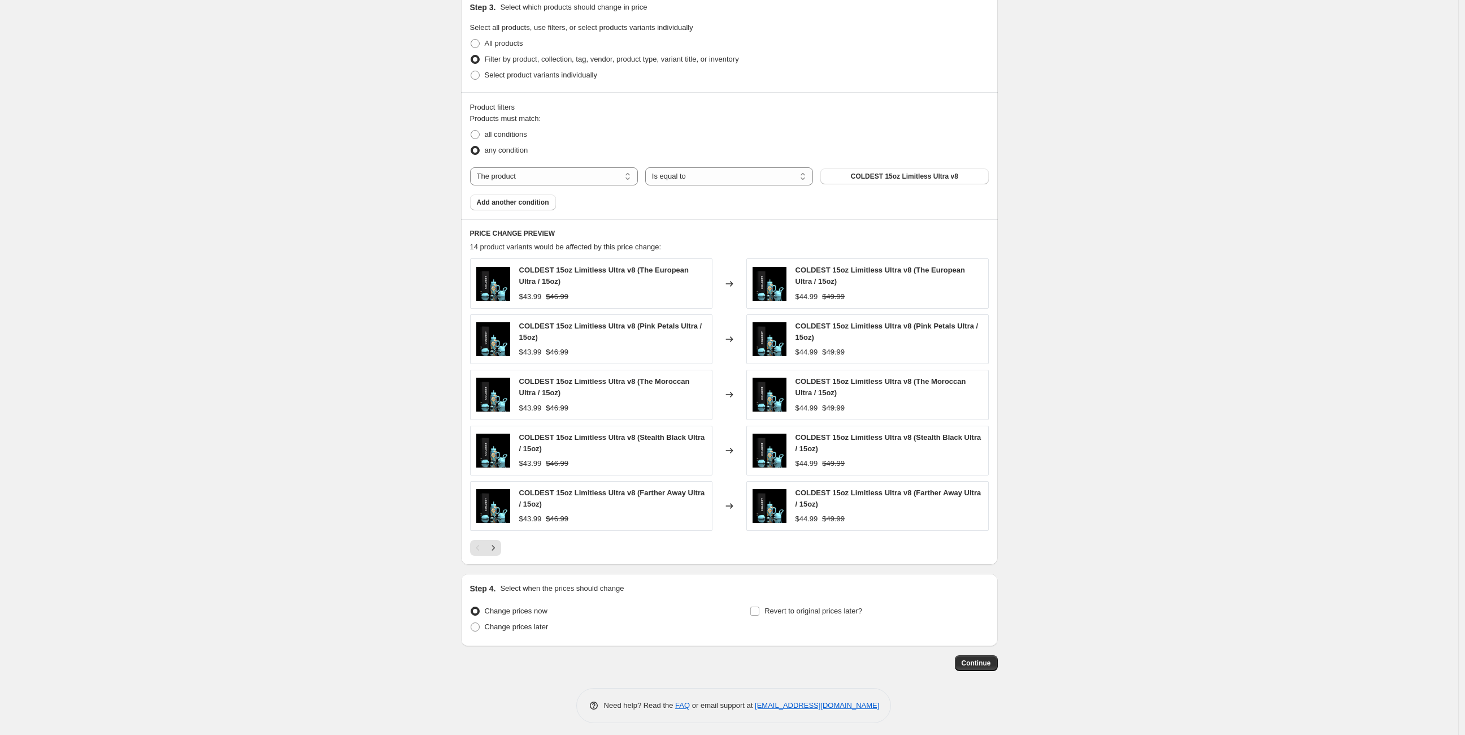
scroll to position [483, 0]
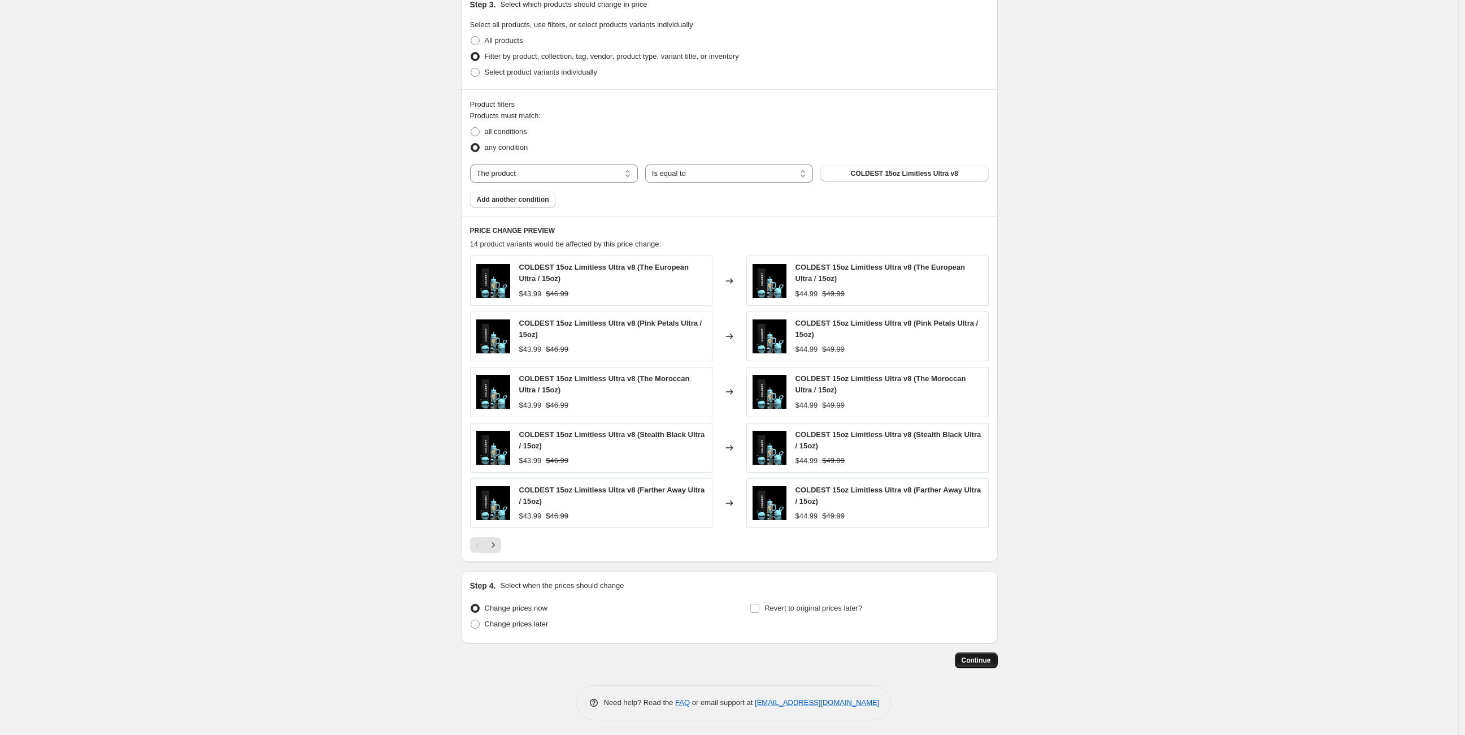
click at [976, 655] on span "Continue" at bounding box center [976, 659] width 29 height 9
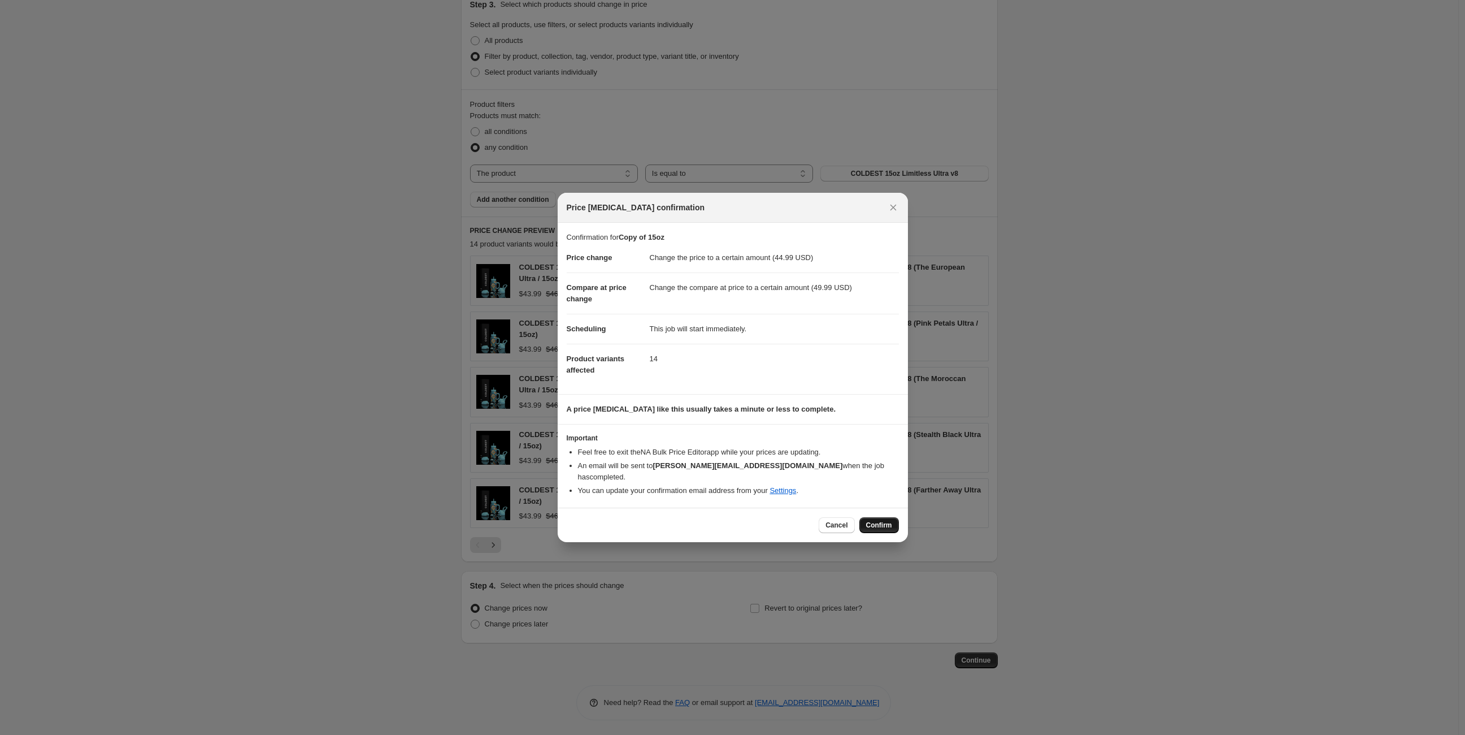
click at [873, 523] on button "Confirm" at bounding box center [879, 525] width 40 height 16
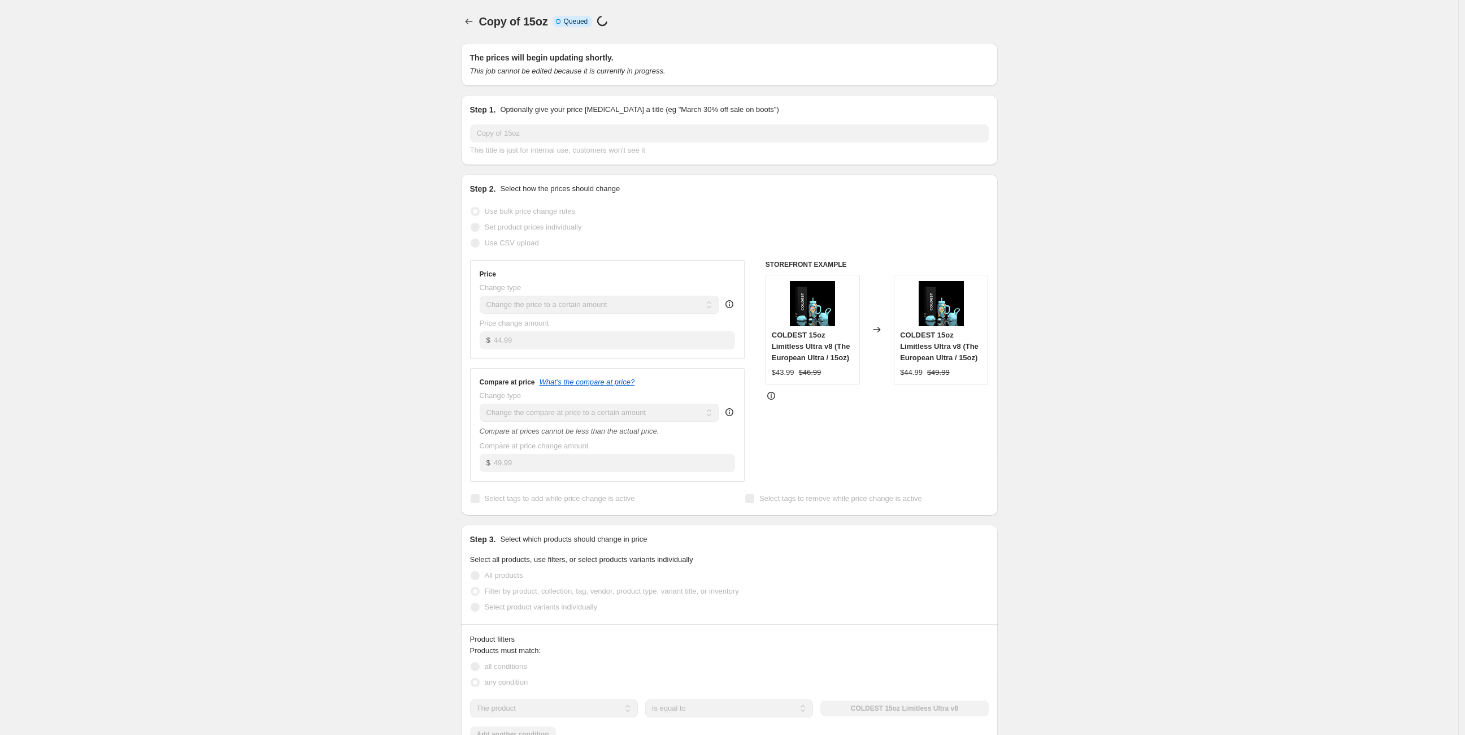
select select "to"
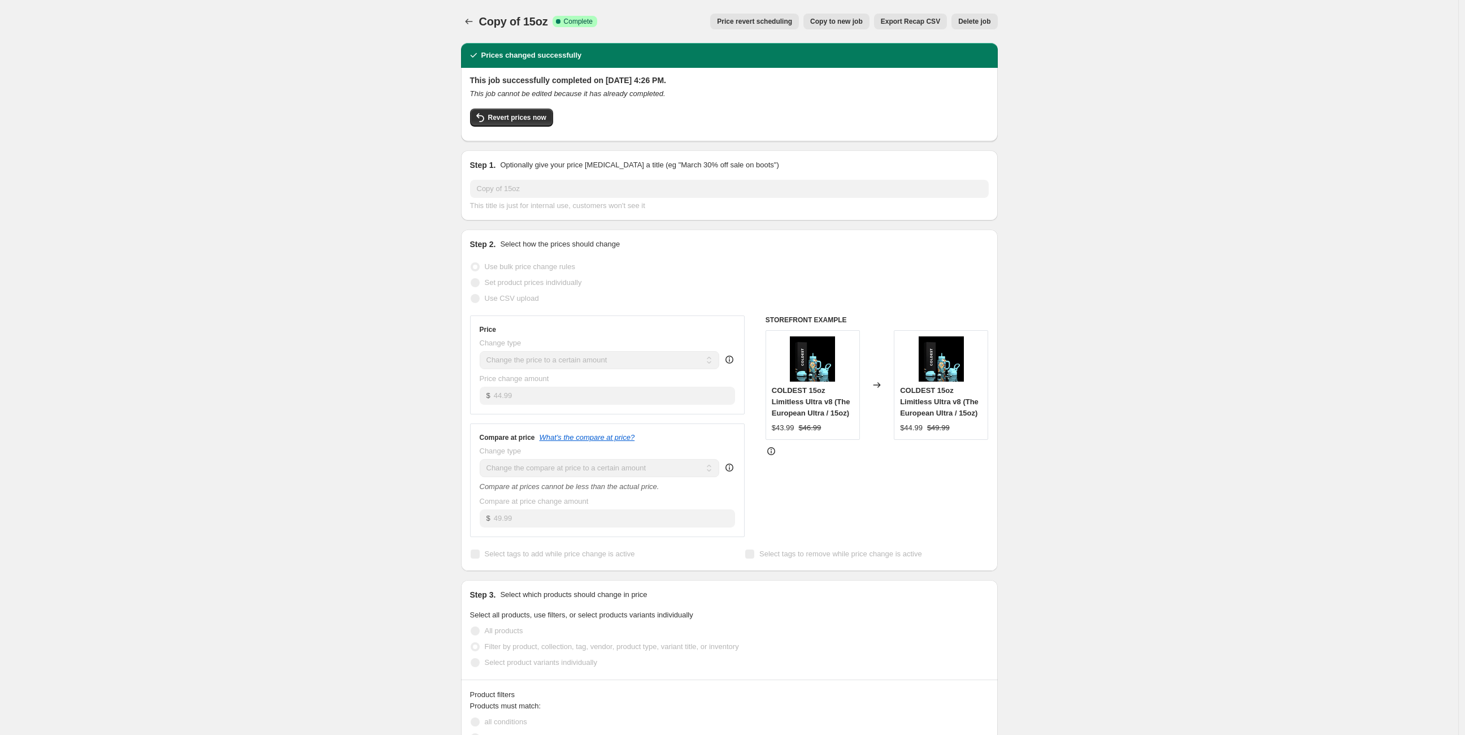
click at [479, 28] on div at bounding box center [470, 22] width 18 height 16
click at [475, 23] on icon "Price change jobs" at bounding box center [468, 21] width 11 height 11
